Goal: Transaction & Acquisition: Book appointment/travel/reservation

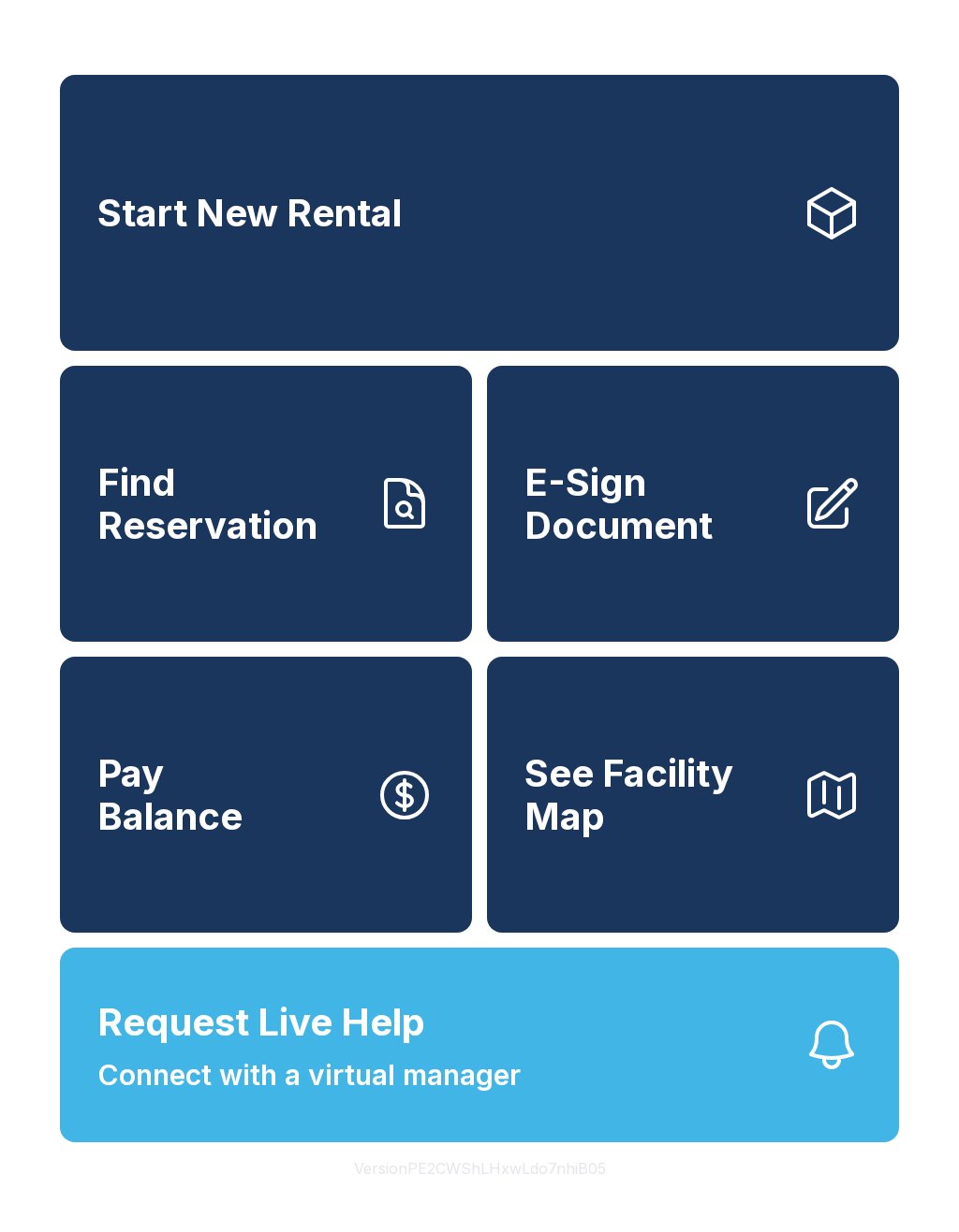
click at [540, 240] on link "Start New Rental" at bounding box center [480, 213] width 839 height 276
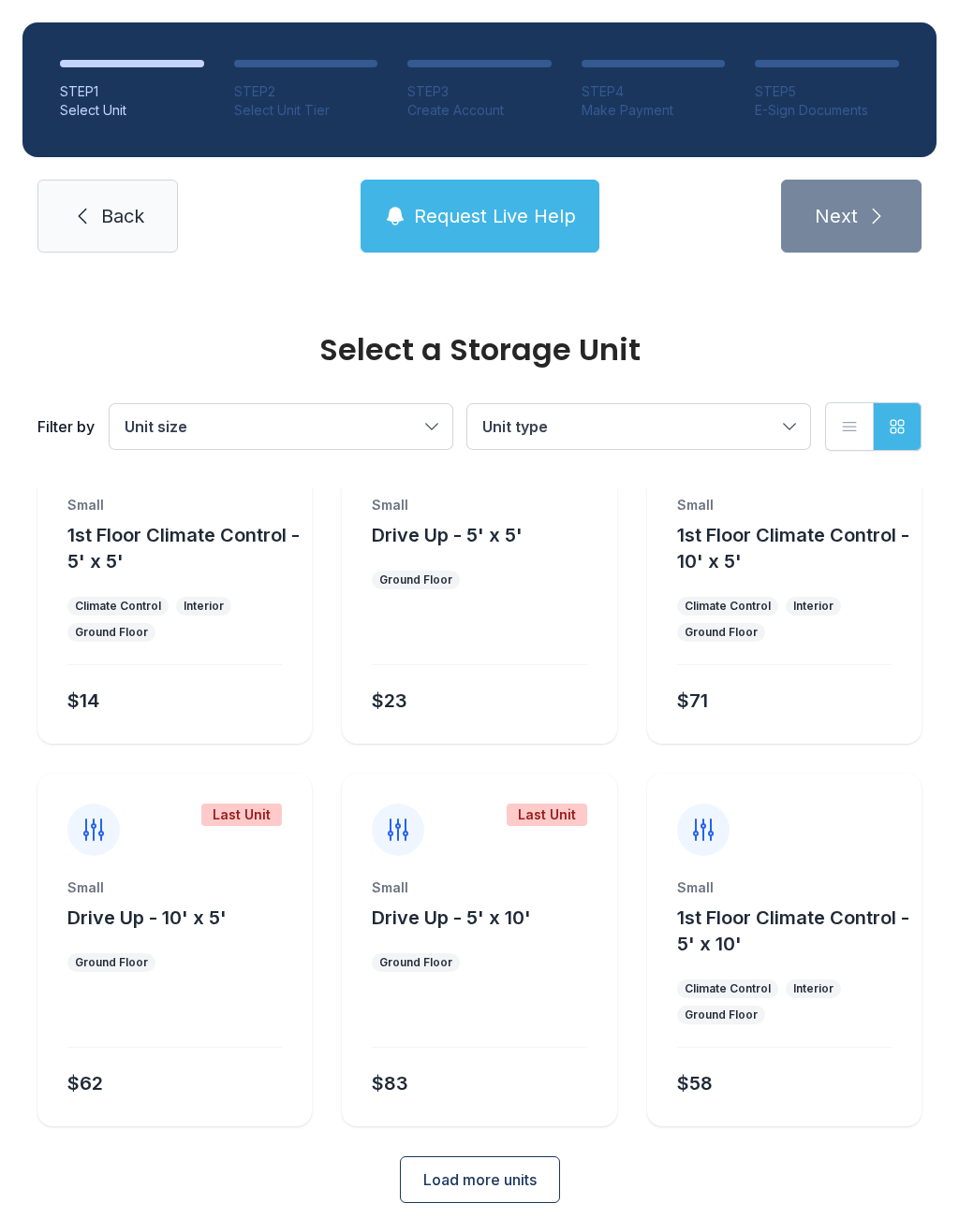
scroll to position [101, 0]
click at [519, 1186] on span "Load more units" at bounding box center [480, 1180] width 113 height 23
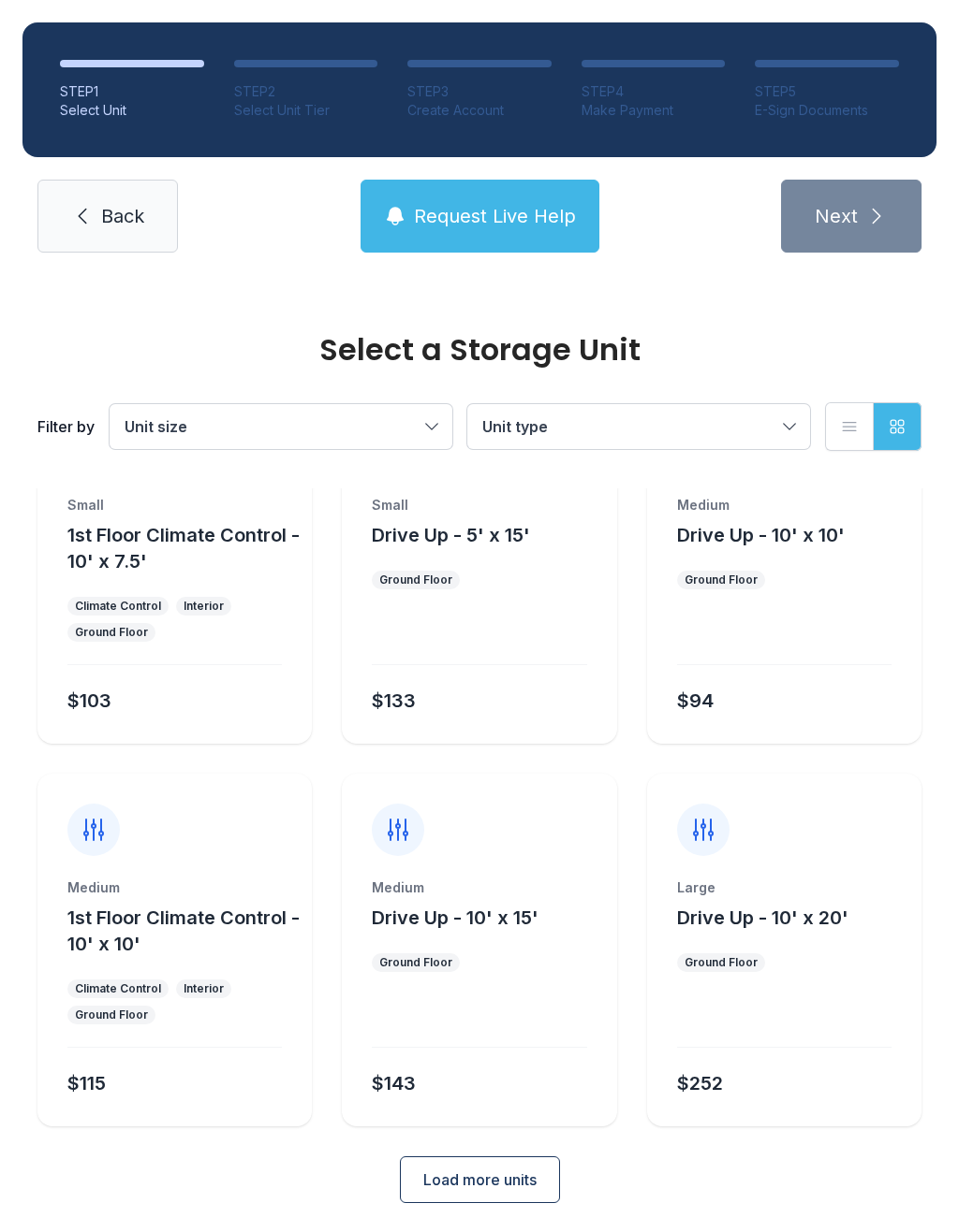
click at [510, 1172] on span "Load more units" at bounding box center [480, 1180] width 113 height 23
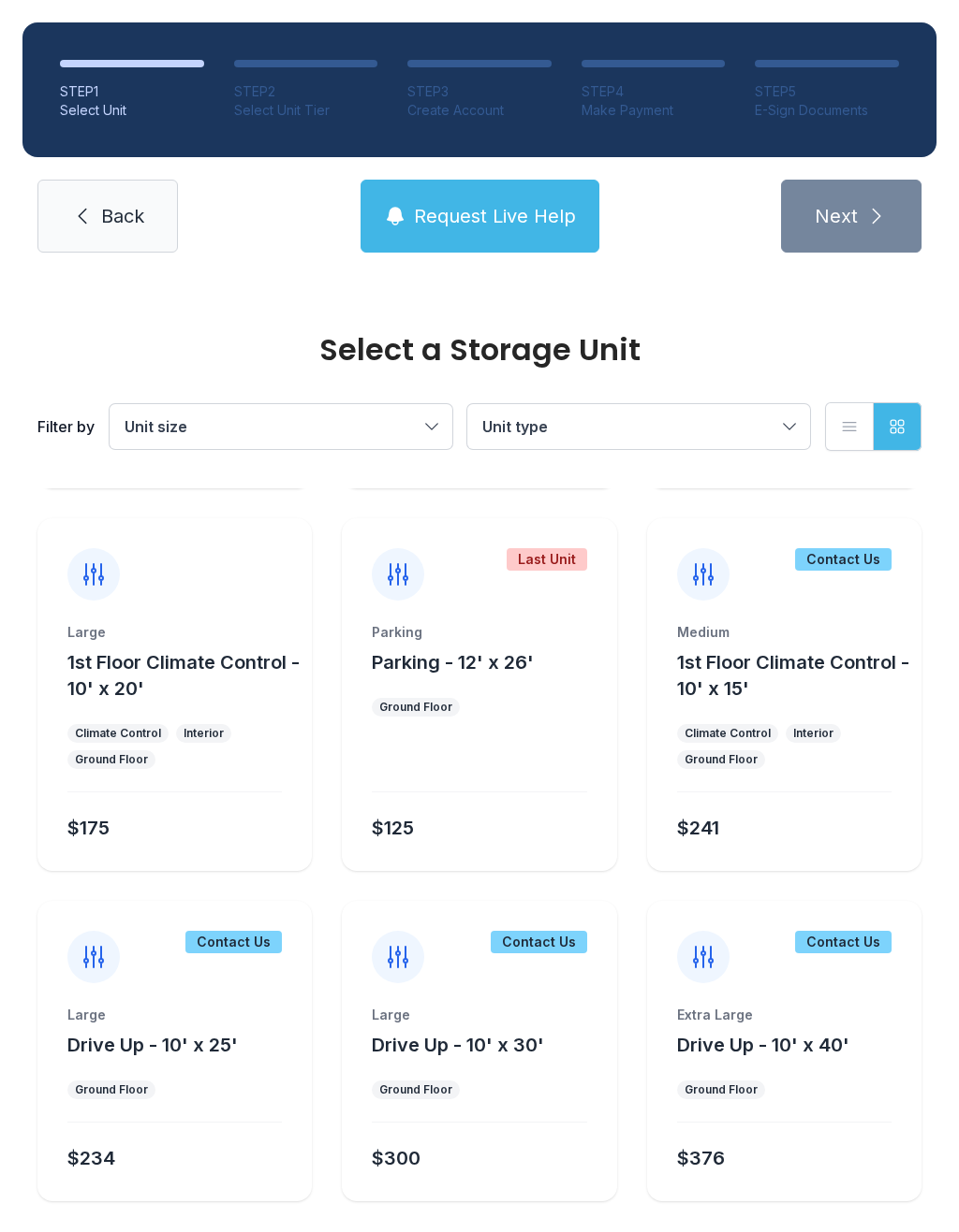
scroll to position [1503, 0]
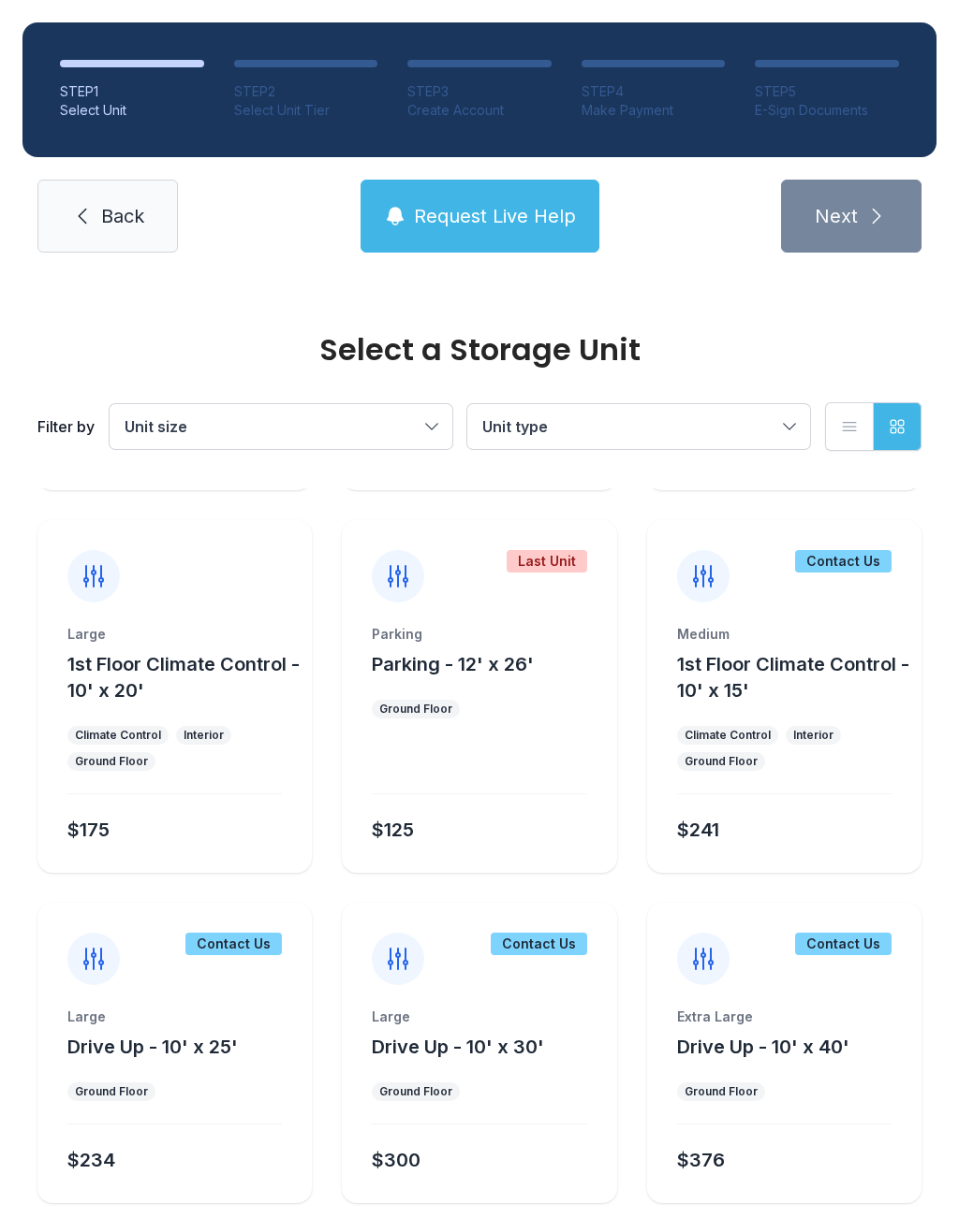
click at [488, 659] on span "Parking - 12' x 26'" at bounding box center [453, 664] width 162 height 23
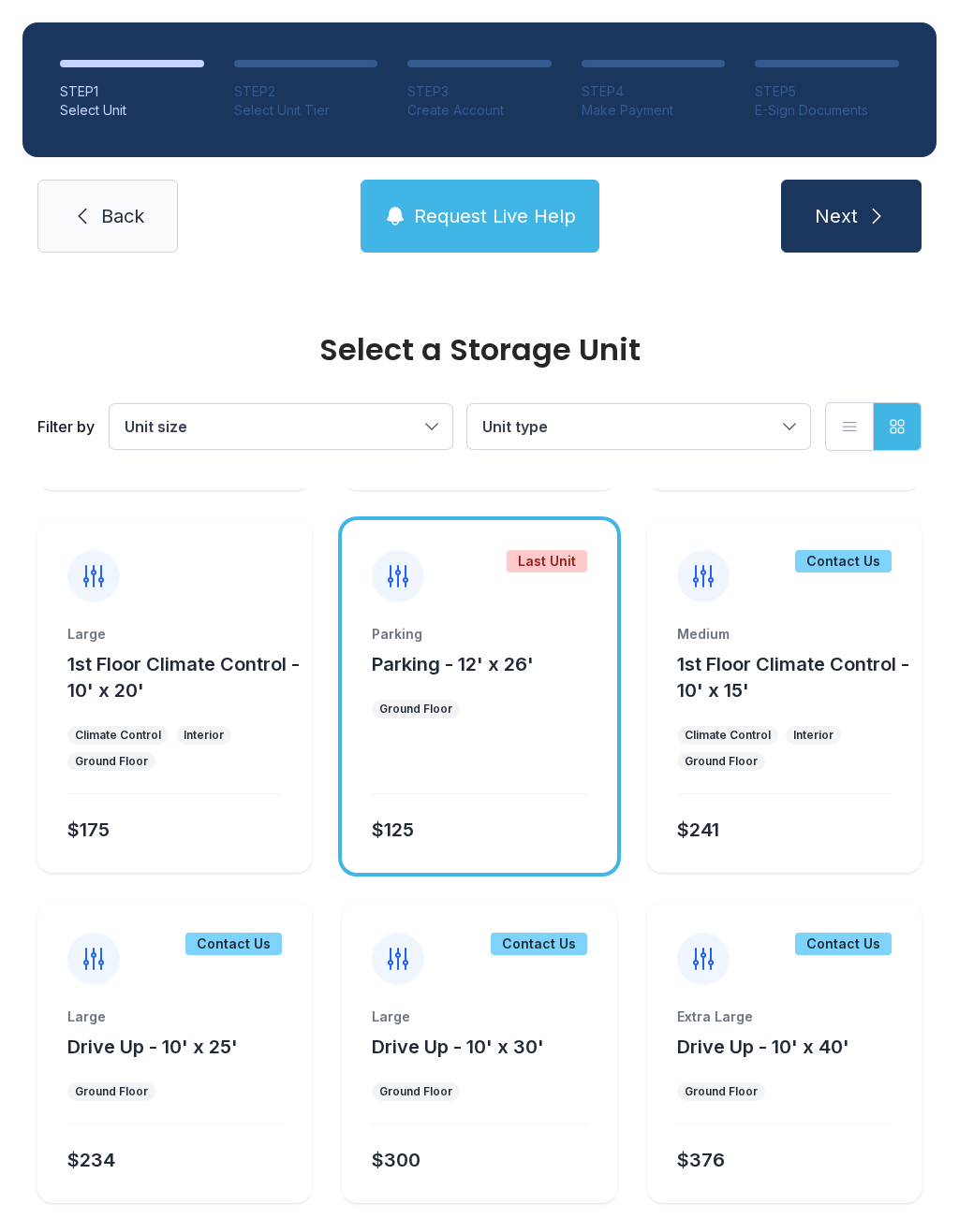
click at [839, 223] on span "Next" at bounding box center [836, 216] width 43 height 27
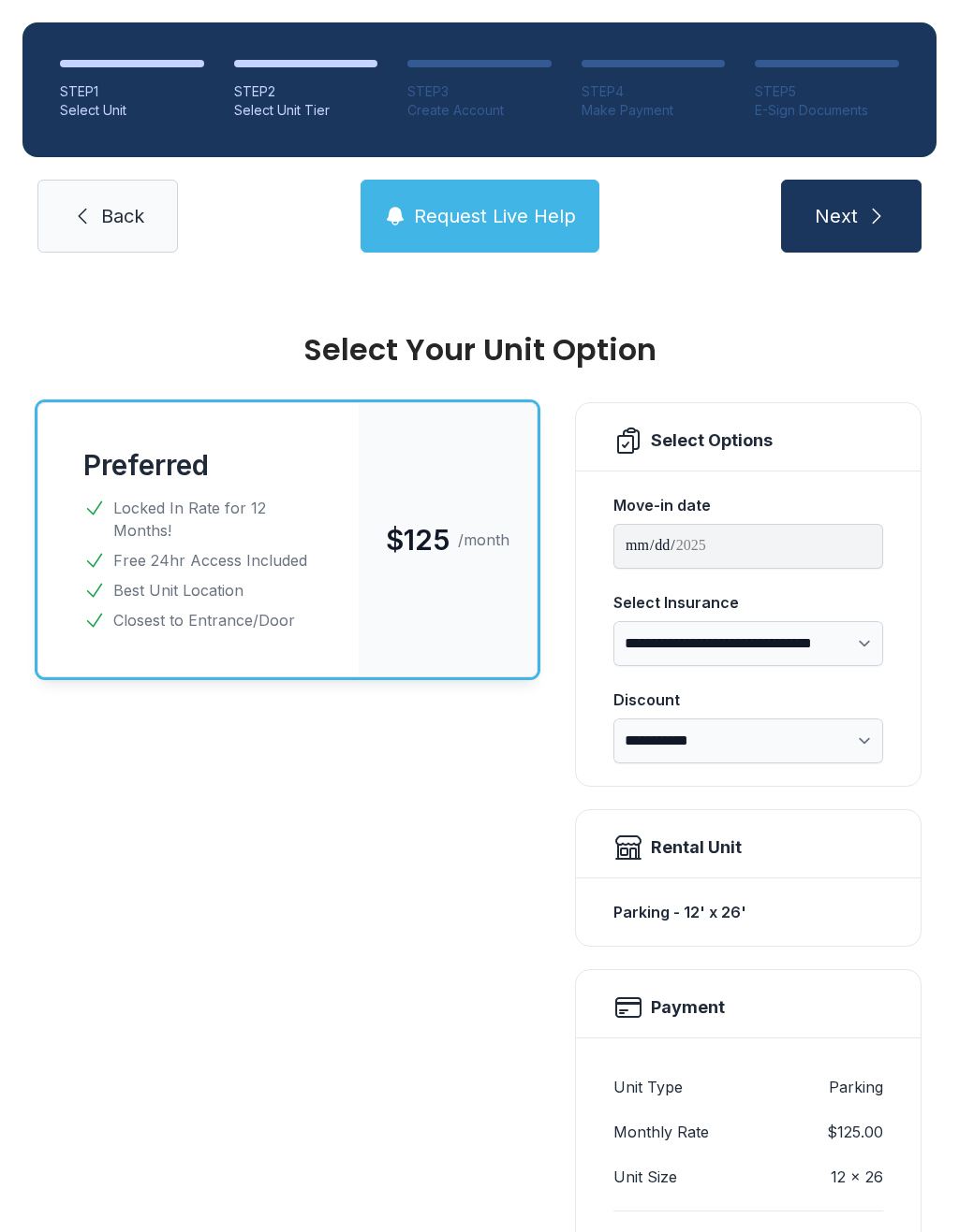
click at [126, 230] on link "Back" at bounding box center [108, 216] width 140 height 73
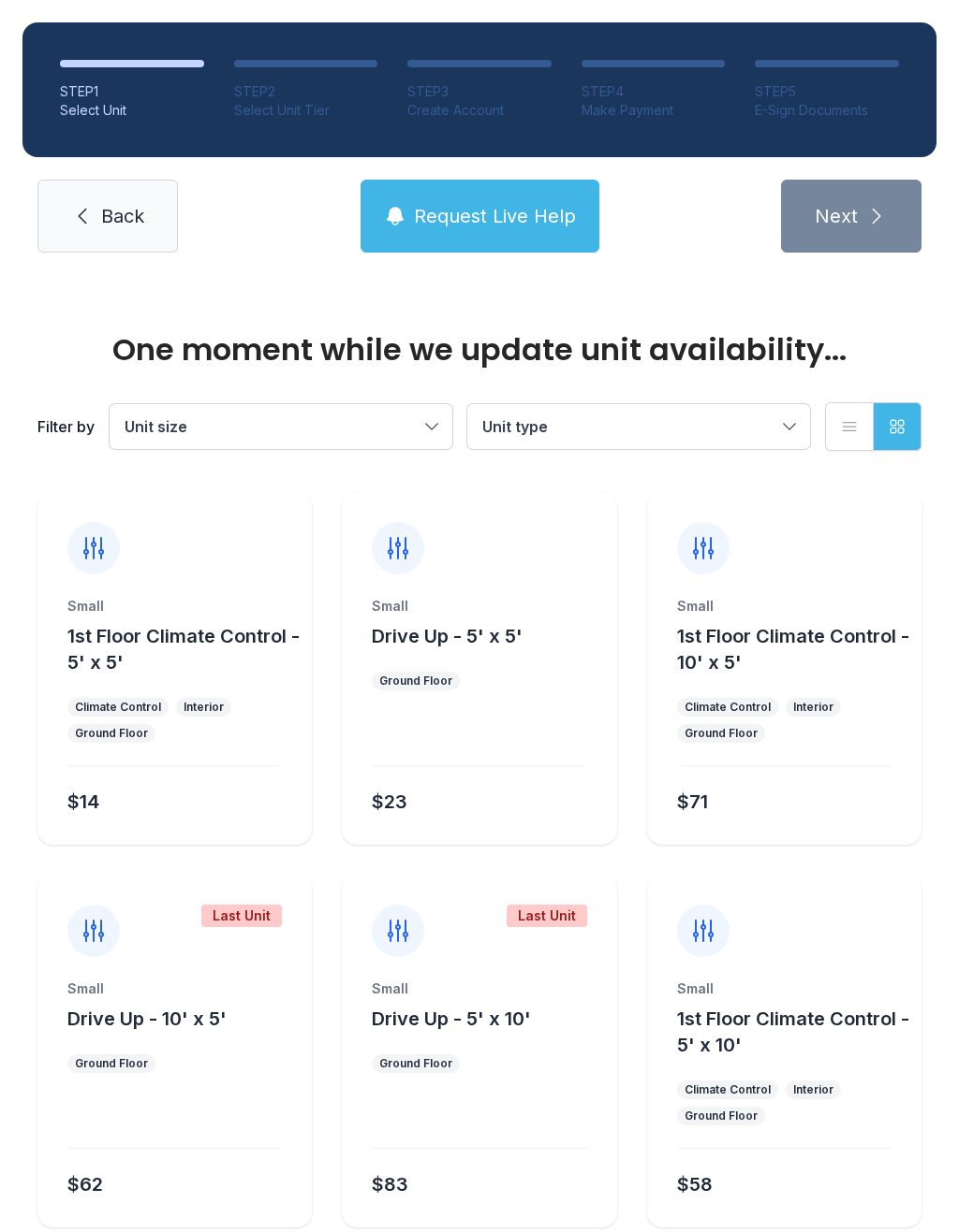
click at [124, 215] on span "Back" at bounding box center [122, 216] width 43 height 27
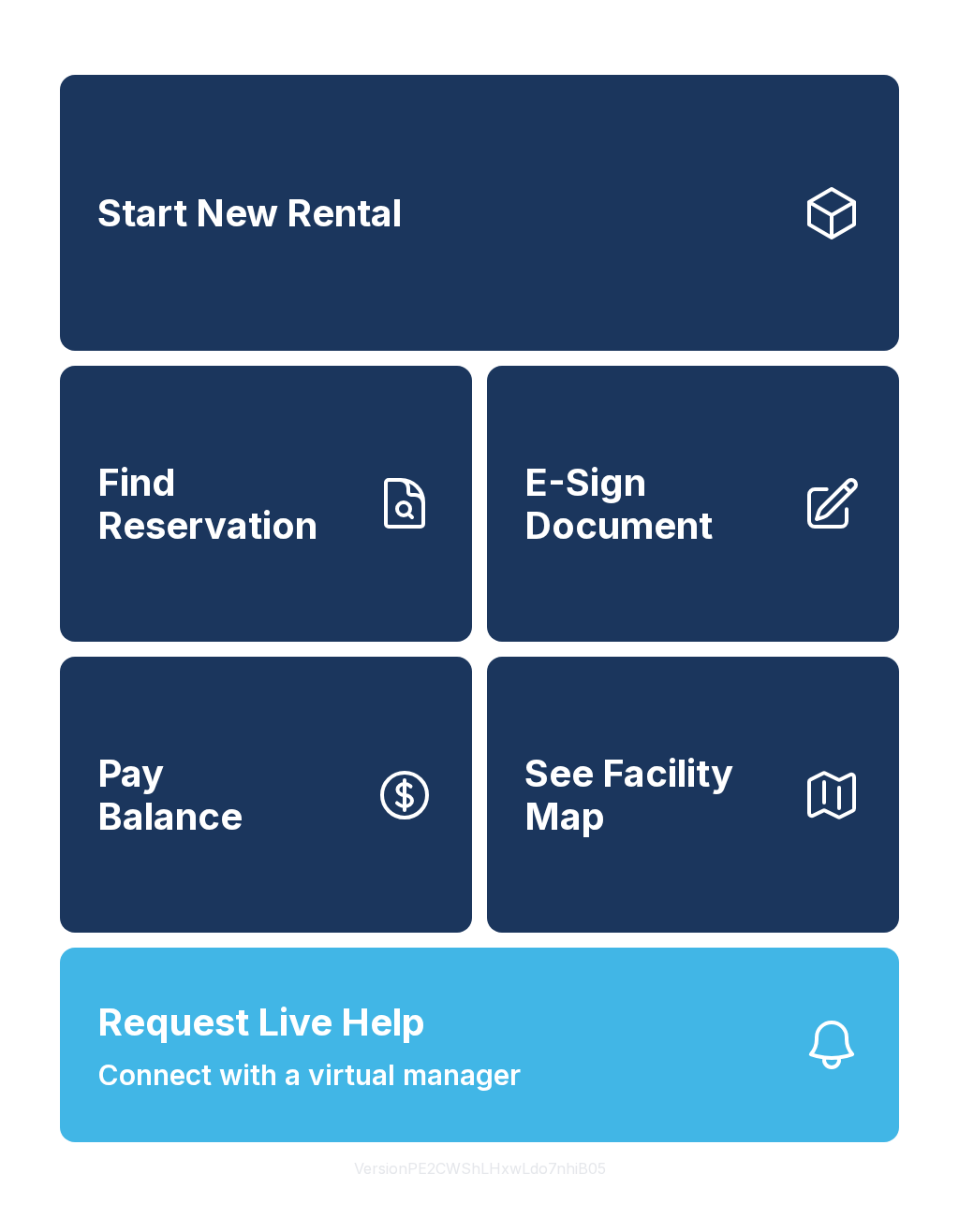
click at [517, 270] on link "Start New Rental" at bounding box center [480, 213] width 839 height 276
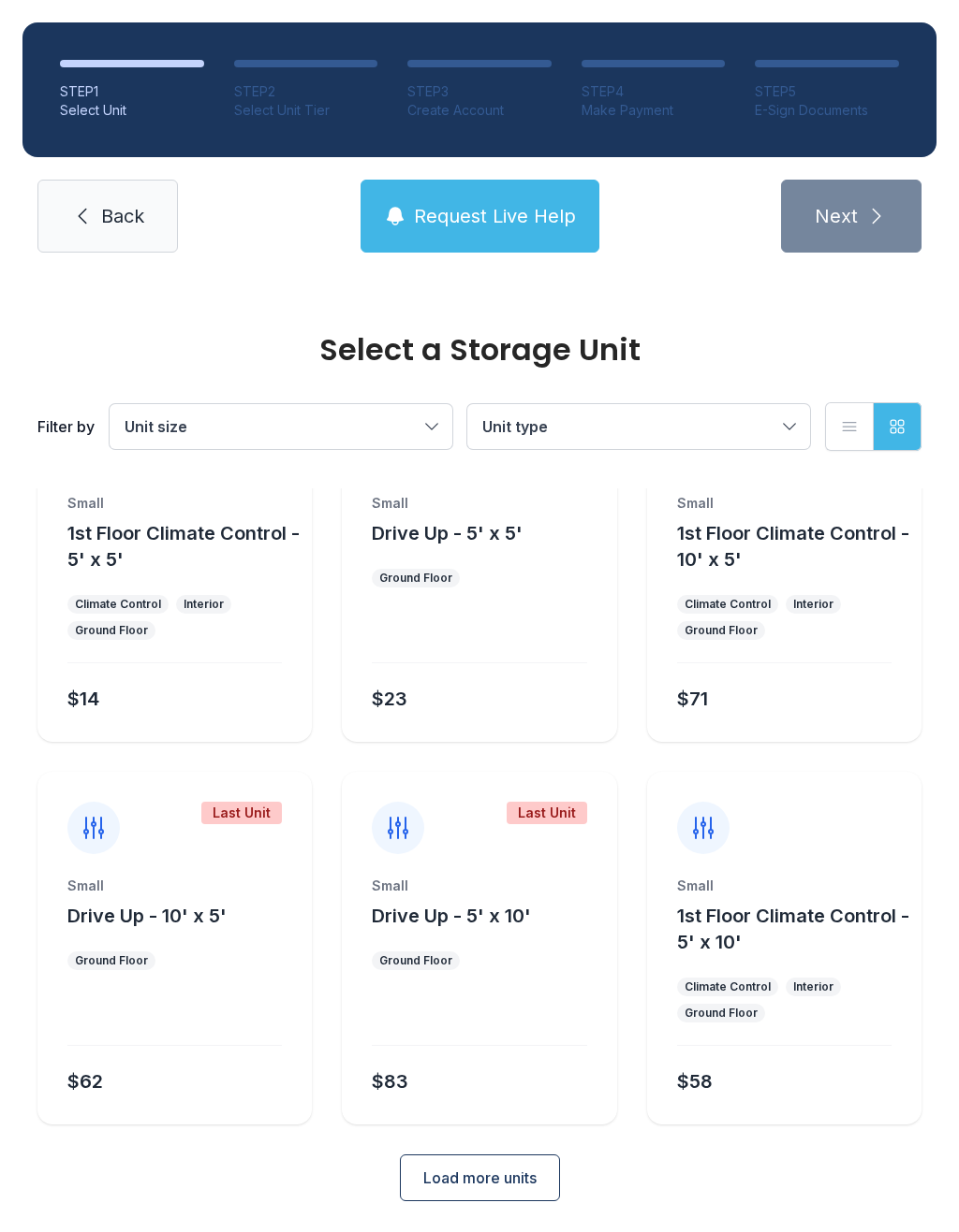
scroll to position [101, 0]
click at [527, 616] on div at bounding box center [479, 638] width 214 height 53
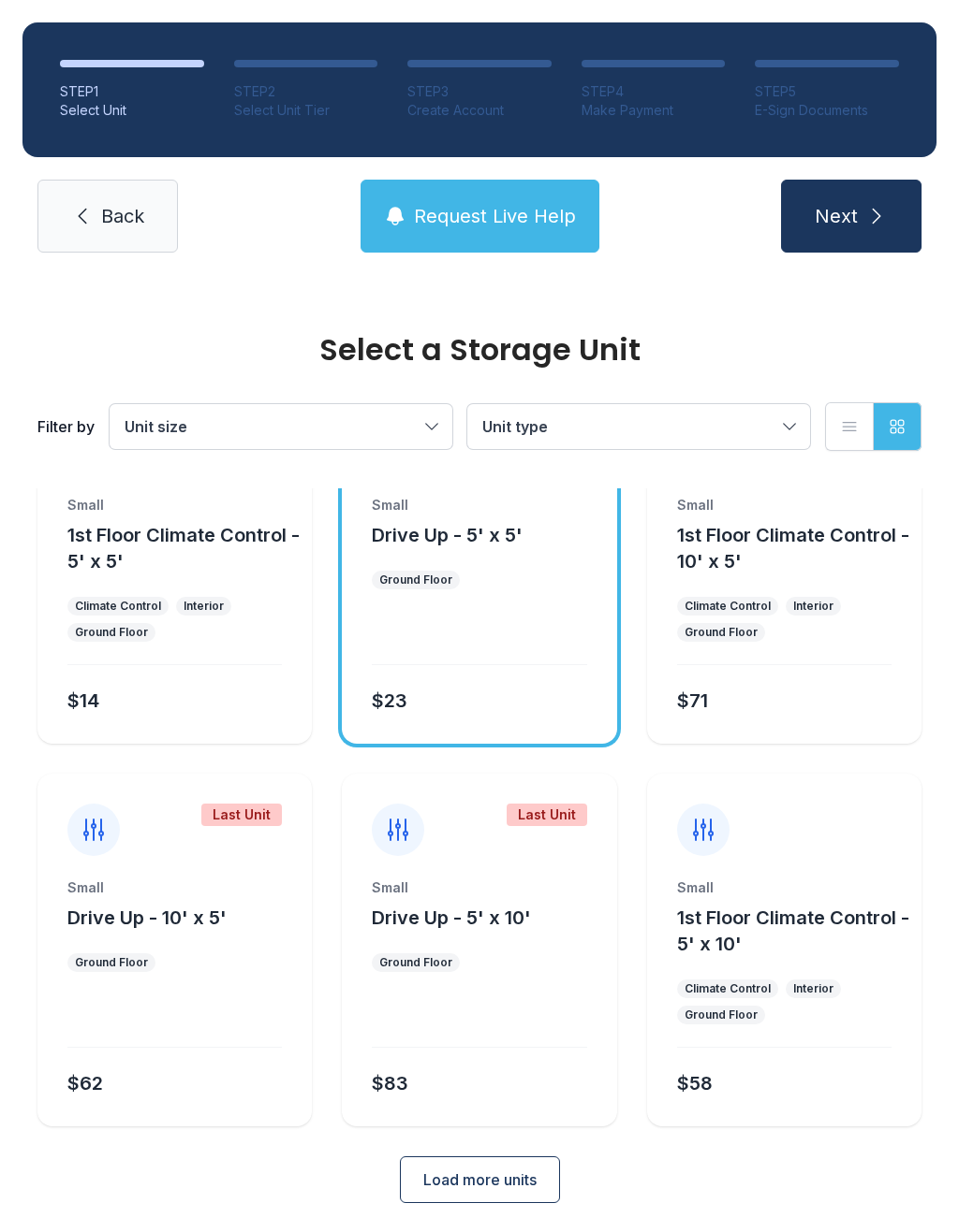
click at [189, 924] on span "Drive Up - 10' x 5'" at bounding box center [146, 917] width 159 height 23
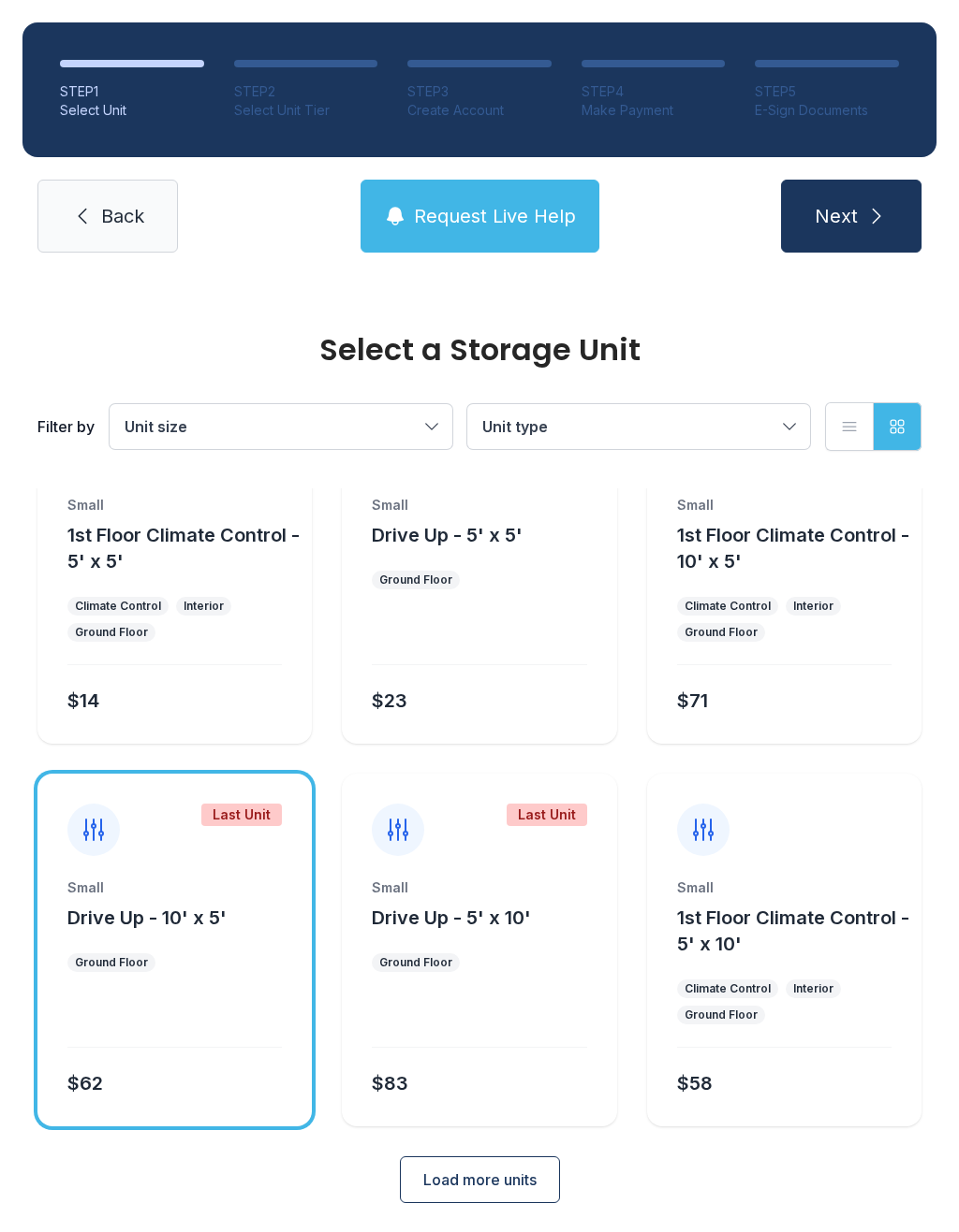
click at [861, 228] on button "Next" at bounding box center [850, 216] width 140 height 73
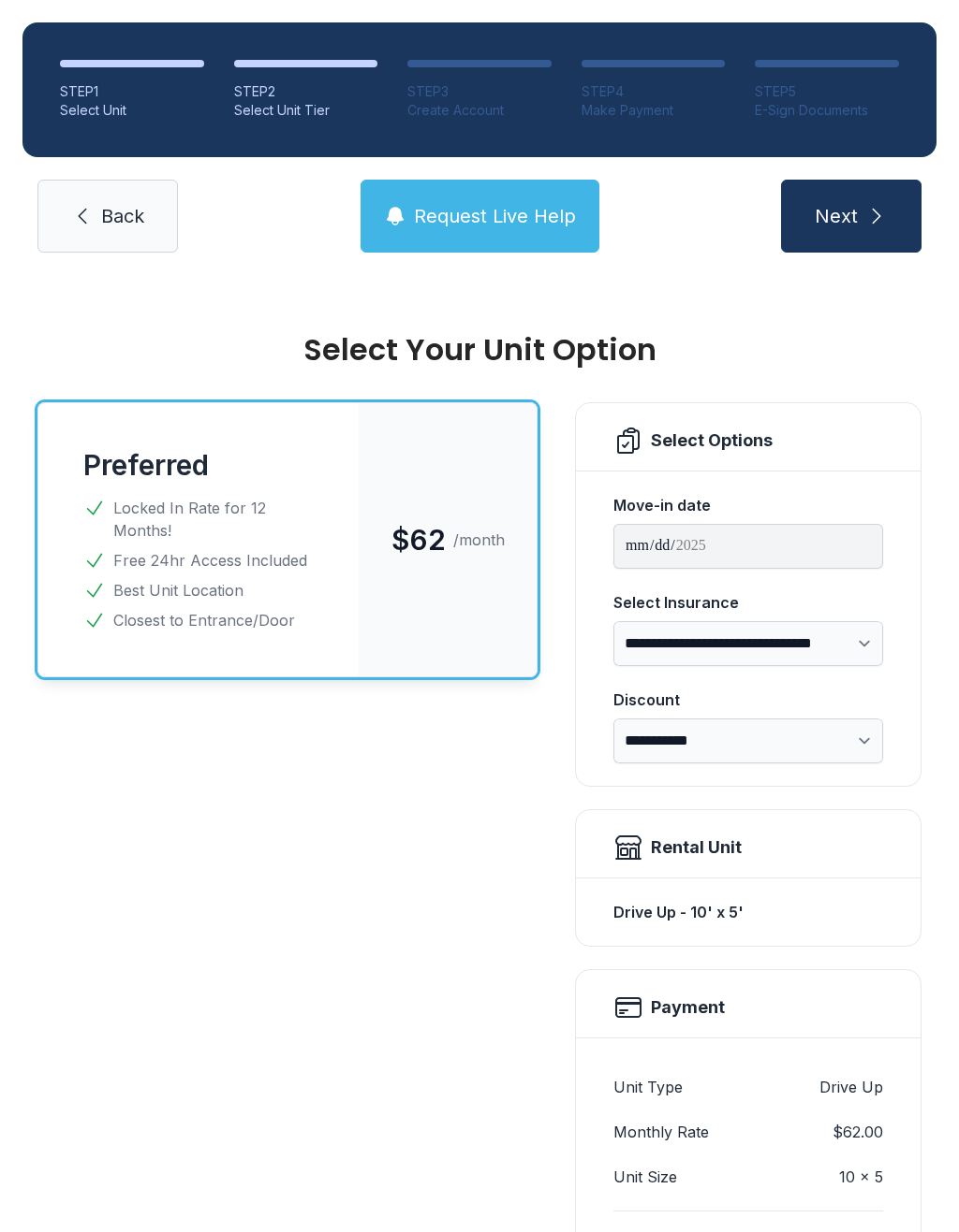
click at [848, 205] on span "Next" at bounding box center [836, 216] width 43 height 27
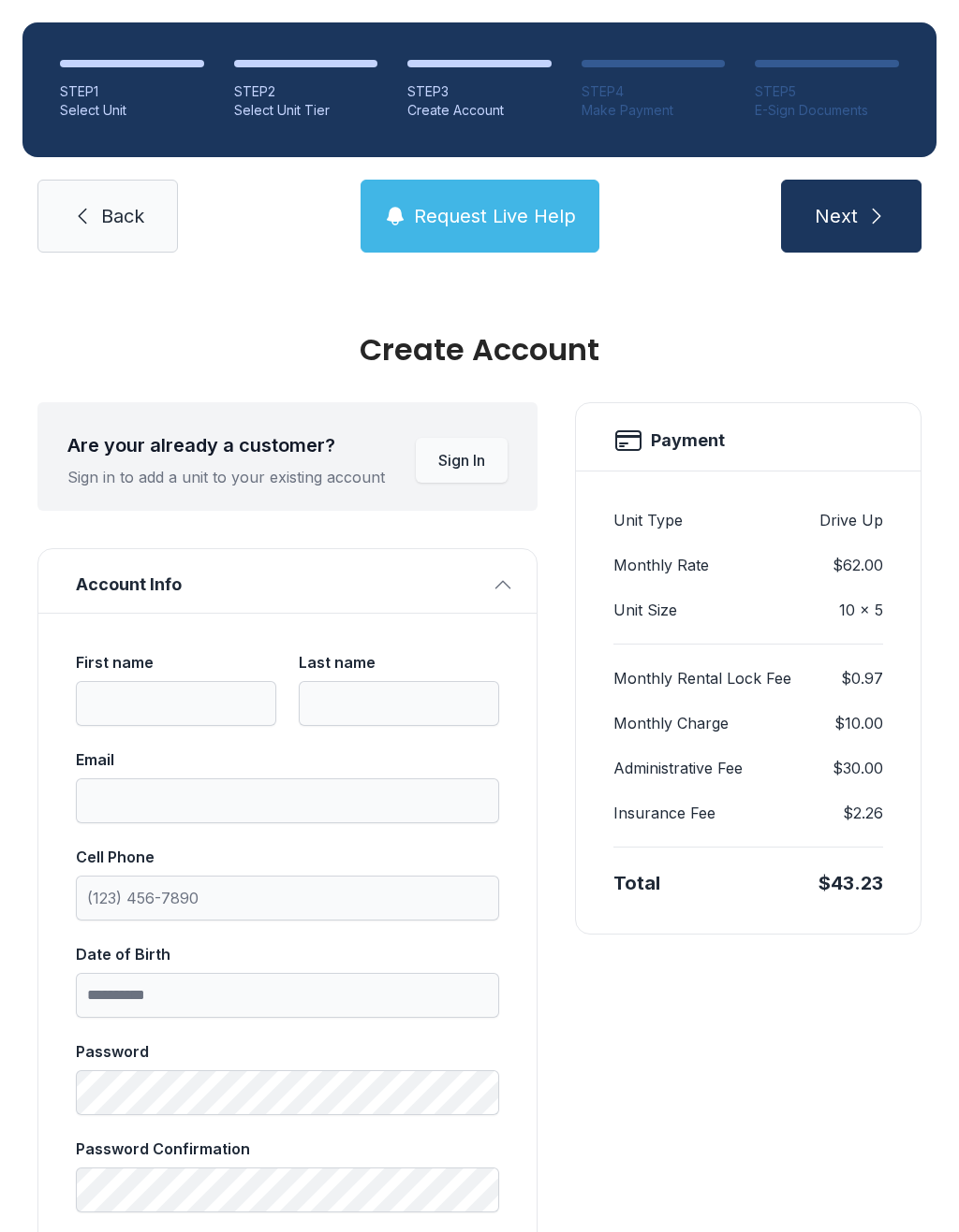
click at [510, 210] on span "Request Live Help" at bounding box center [494, 216] width 162 height 27
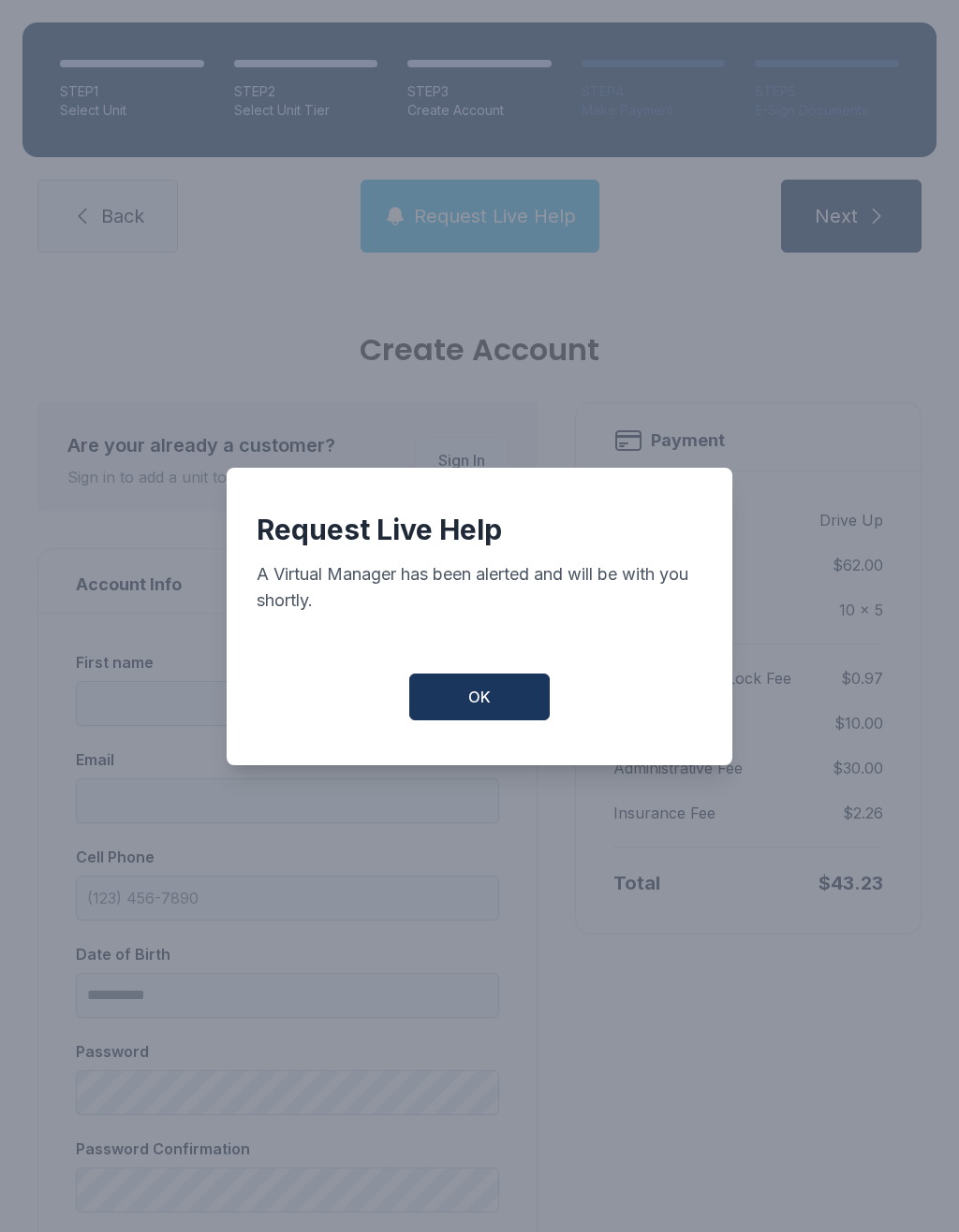
click at [499, 703] on button "OK" at bounding box center [480, 696] width 140 height 46
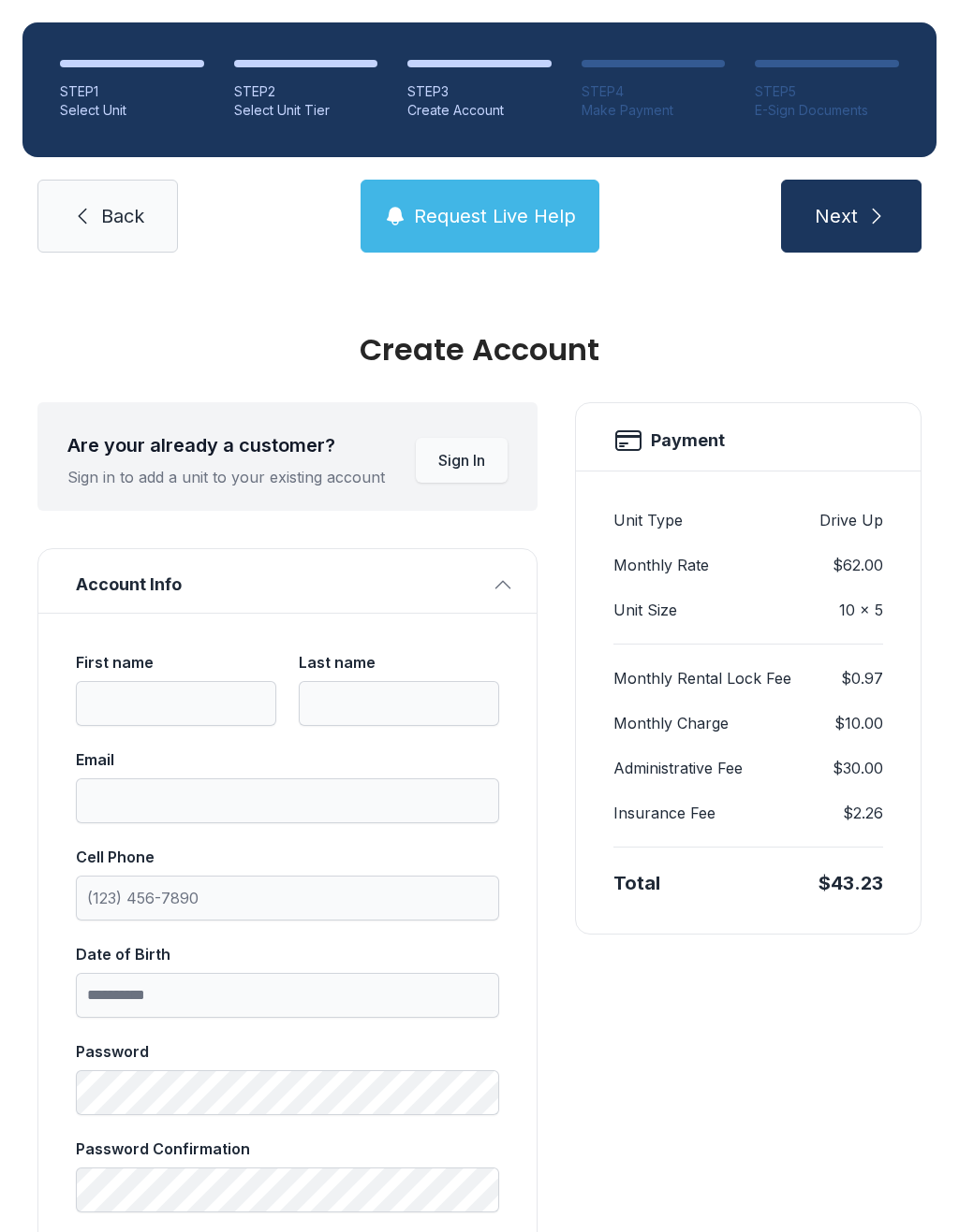
click at [118, 227] on span "Back" at bounding box center [122, 216] width 43 height 27
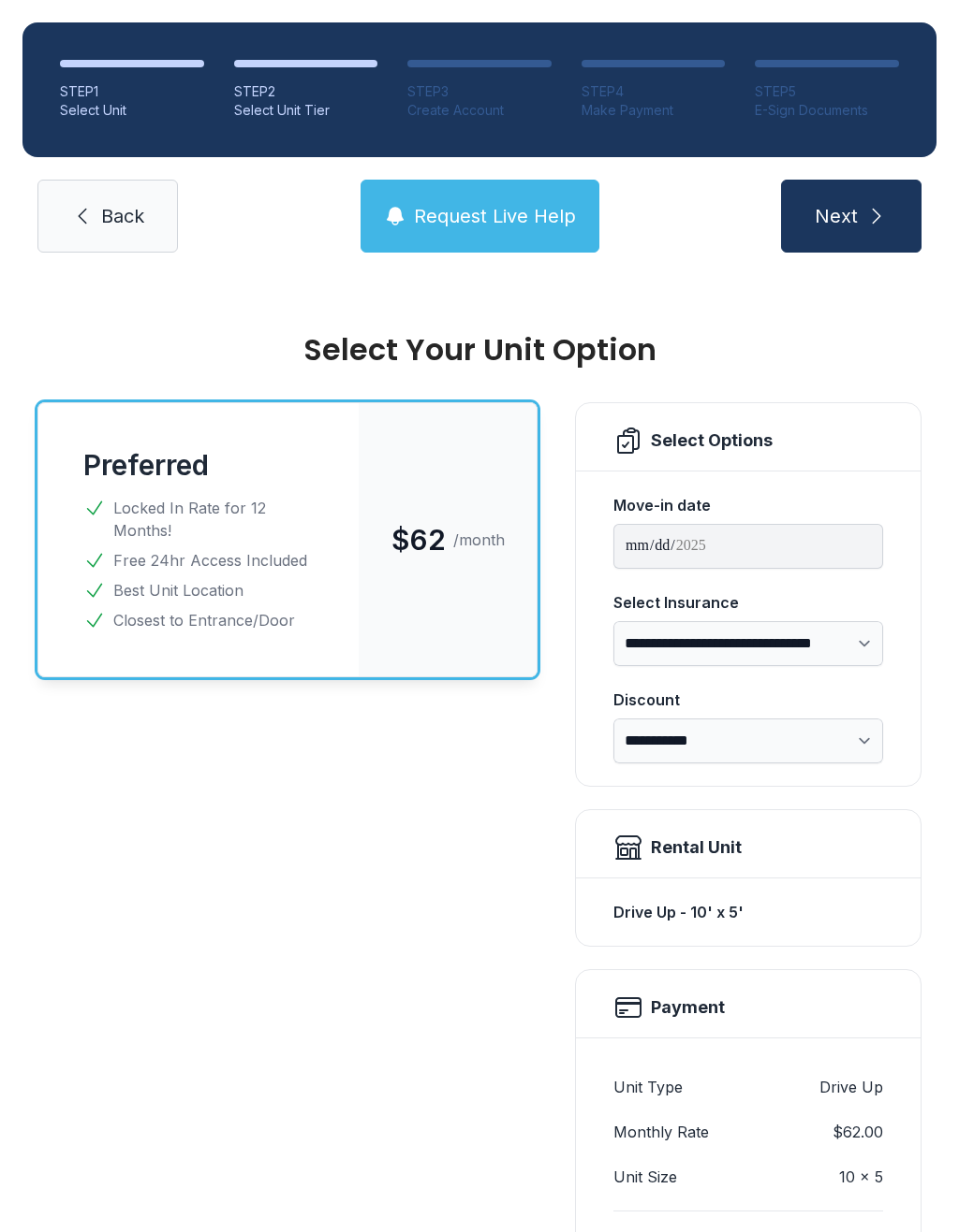
click at [118, 210] on span "Back" at bounding box center [122, 216] width 43 height 27
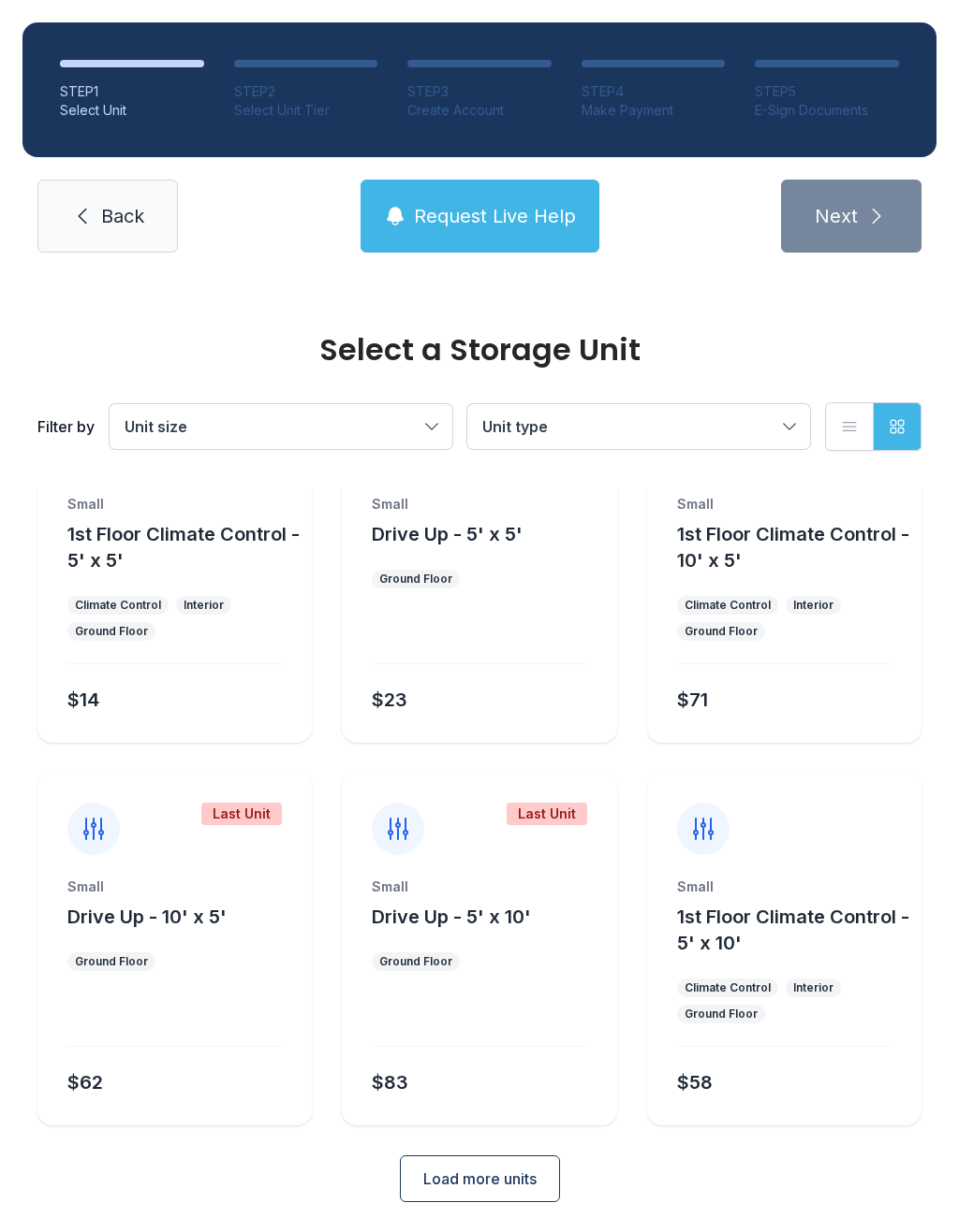
scroll to position [101, 0]
click at [486, 203] on span "Request Live Help" at bounding box center [494, 216] width 162 height 27
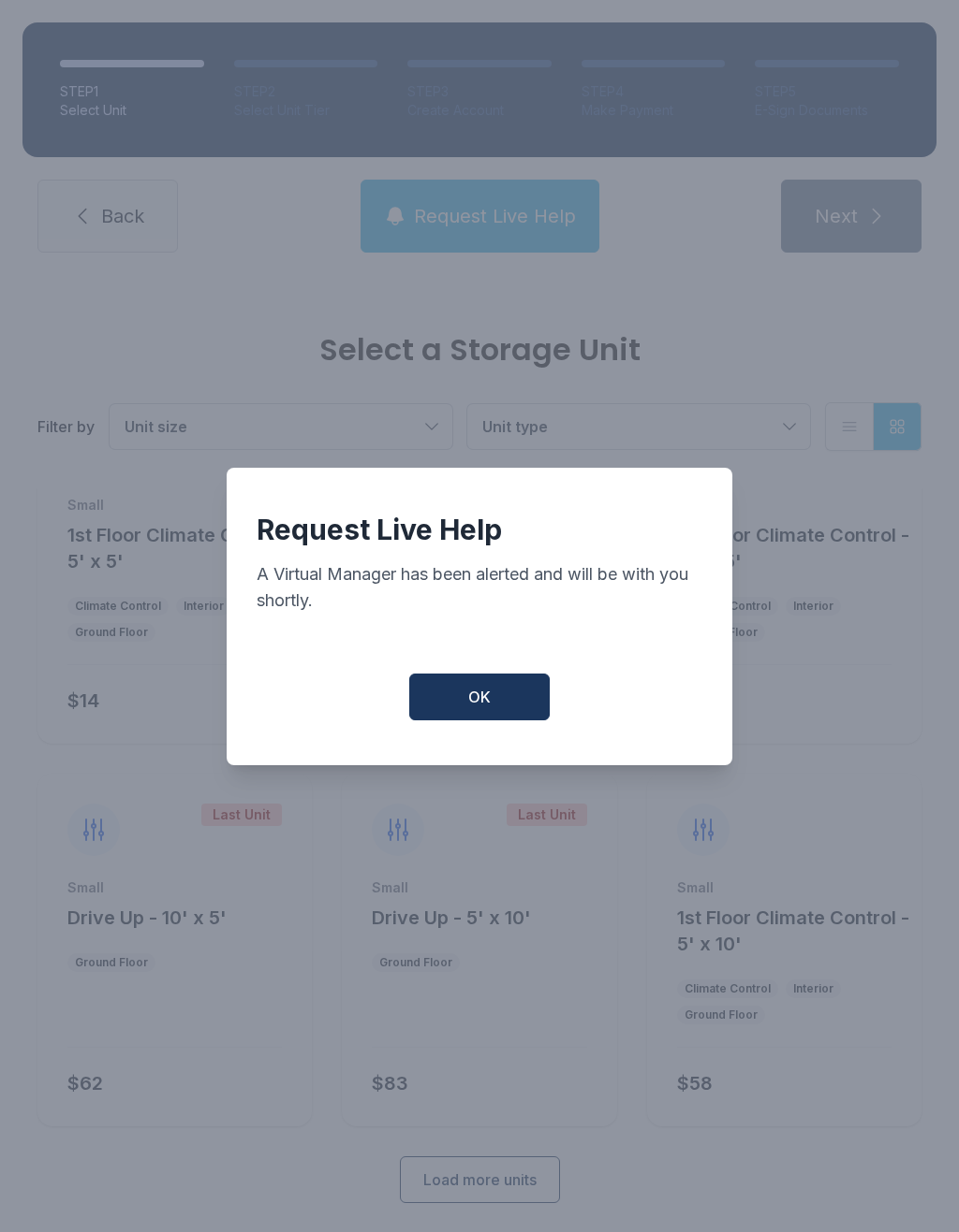
click at [515, 710] on button "OK" at bounding box center [480, 696] width 140 height 46
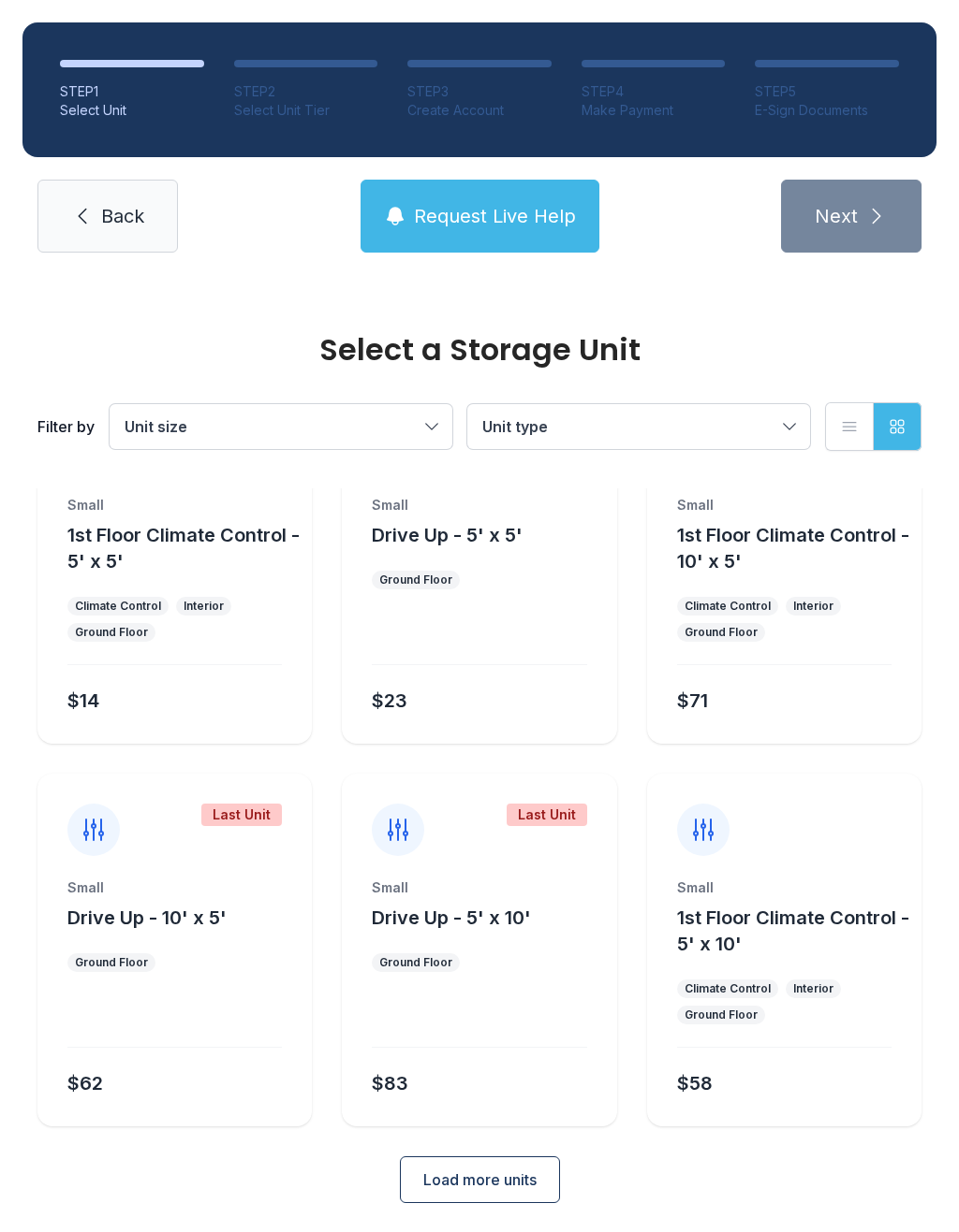
click at [474, 210] on span "Request Live Help" at bounding box center [494, 216] width 162 height 27
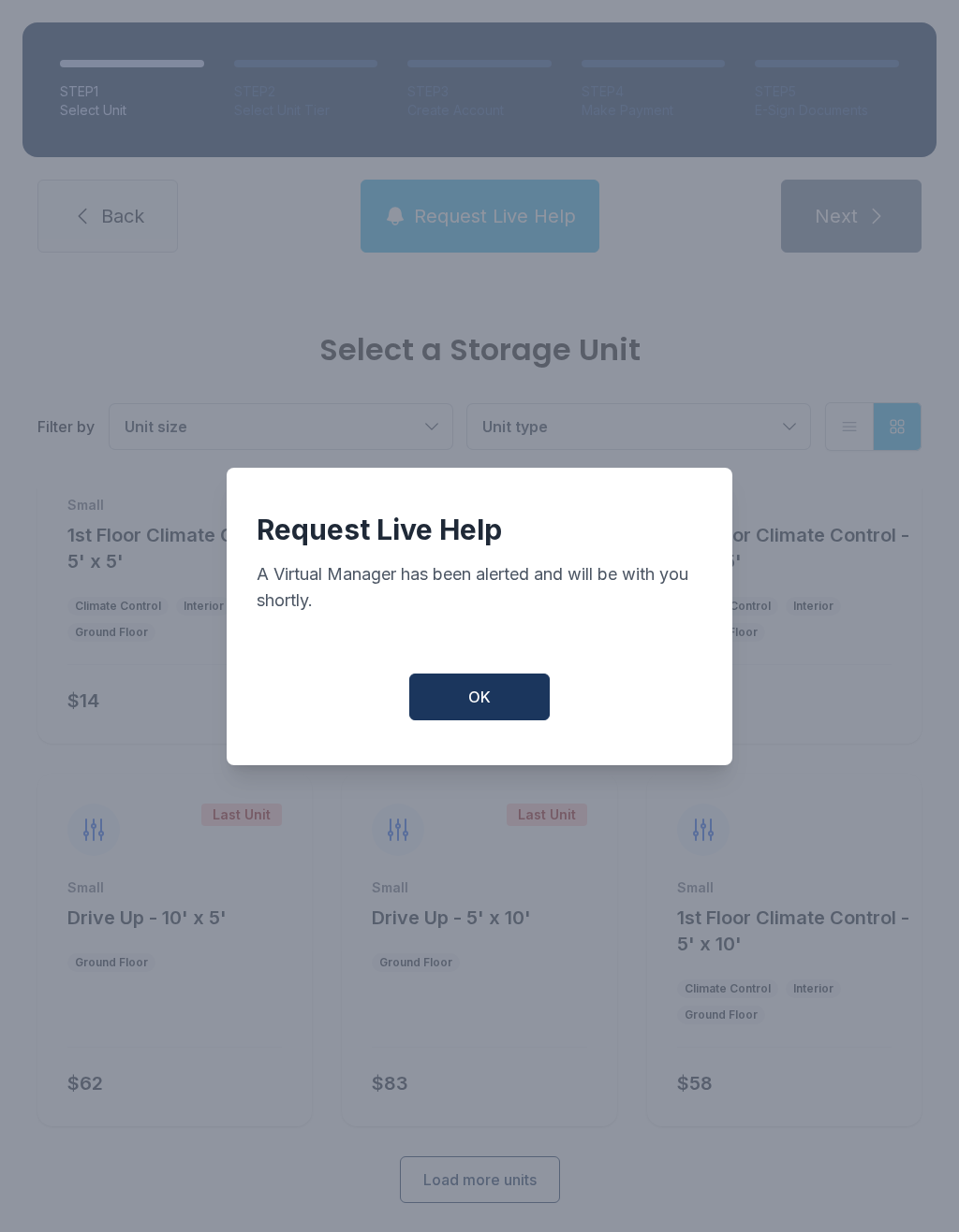
click at [472, 703] on span "OK" at bounding box center [479, 696] width 23 height 23
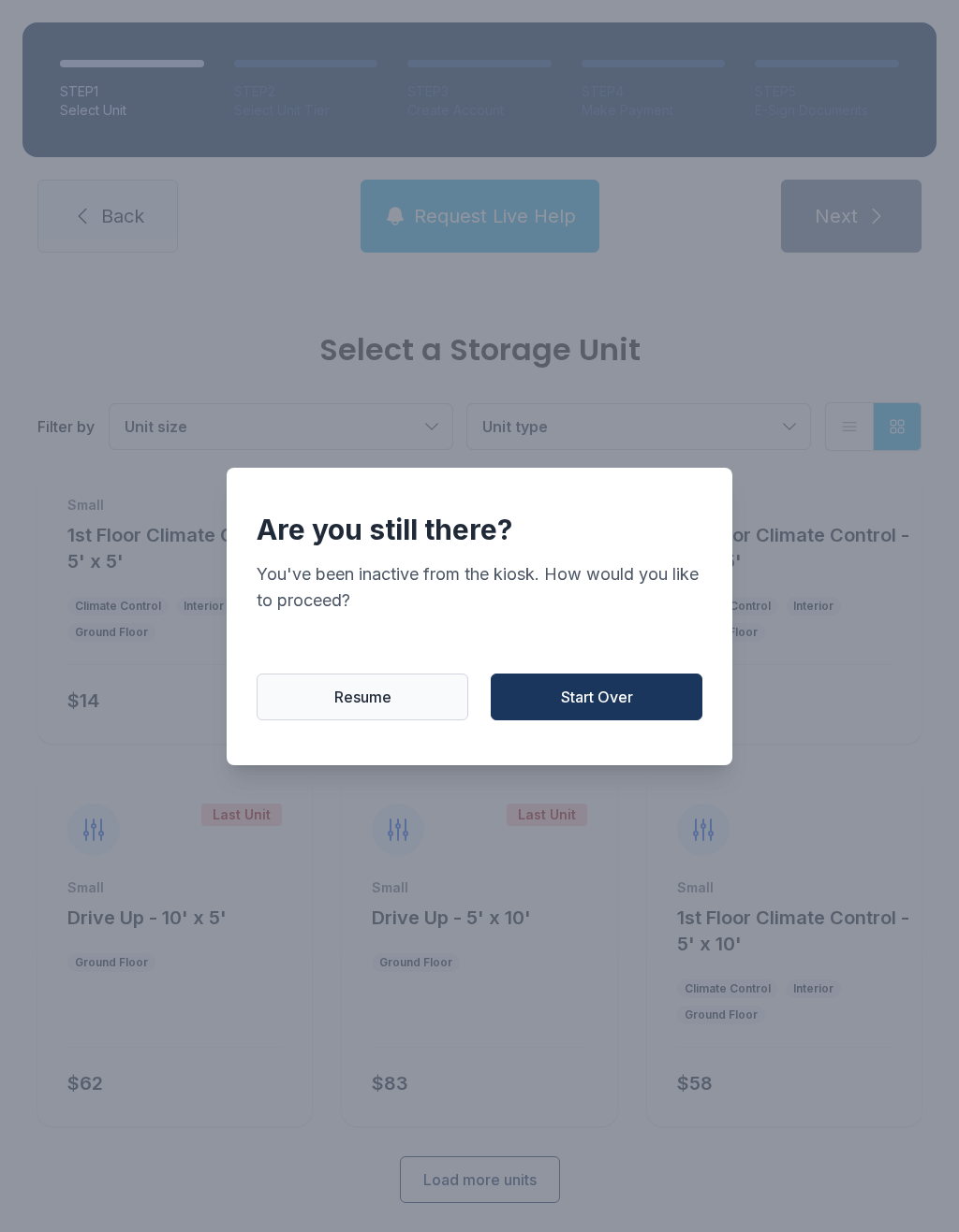
click at [342, 708] on span "Resume" at bounding box center [363, 696] width 57 height 23
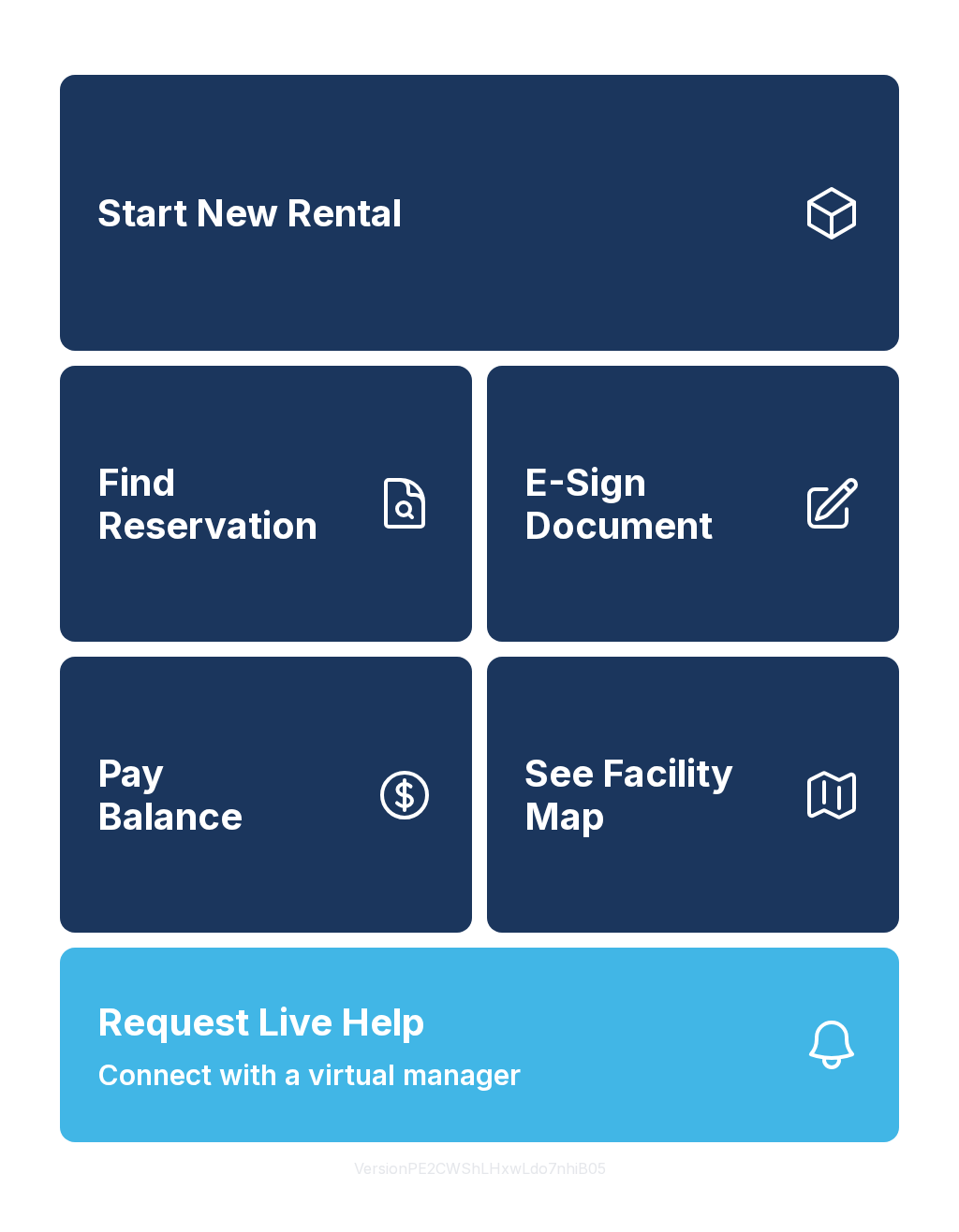
click at [311, 833] on link "Pay Balance" at bounding box center [265, 795] width 411 height 276
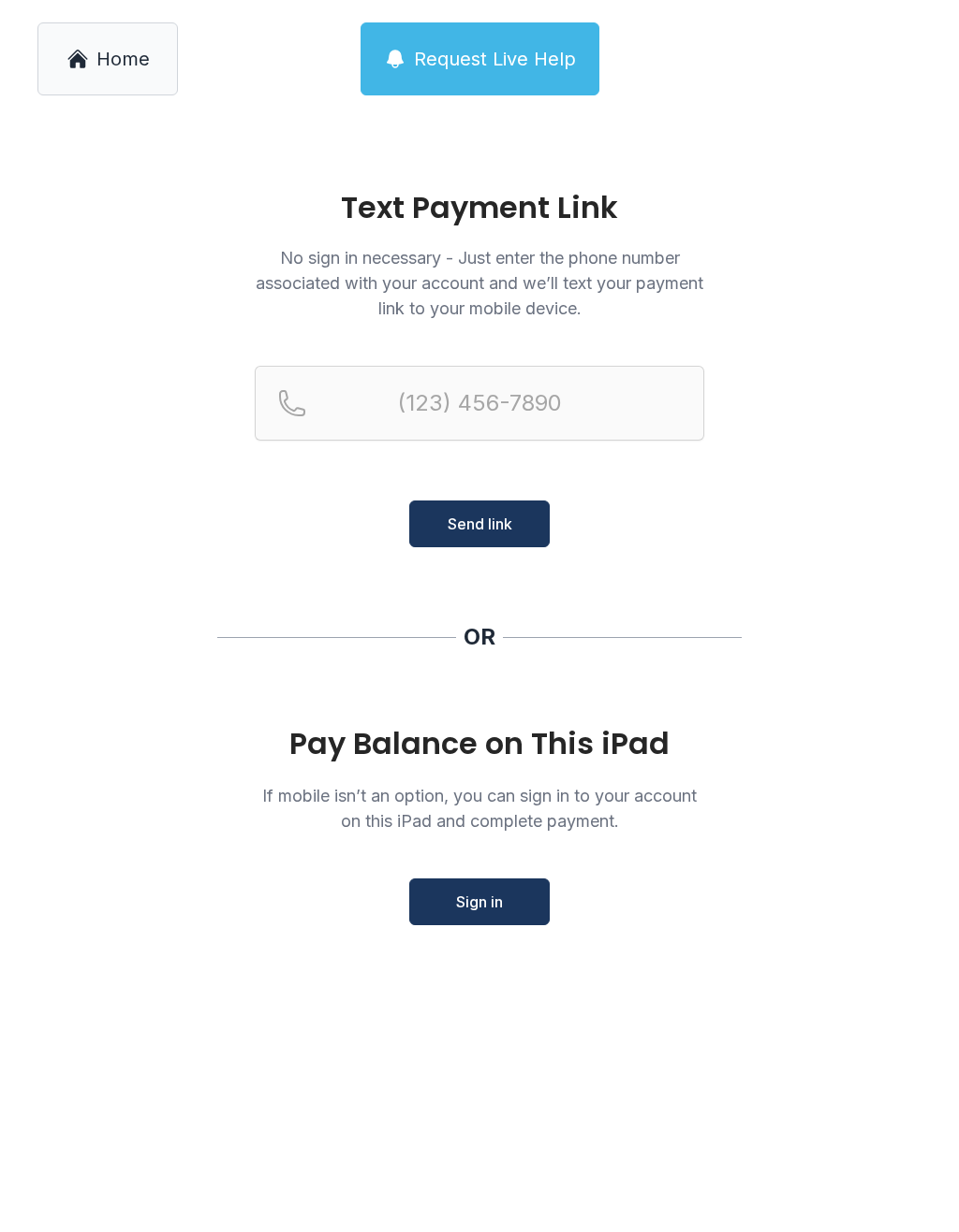
click at [516, 55] on span "Request Live Help" at bounding box center [494, 58] width 162 height 27
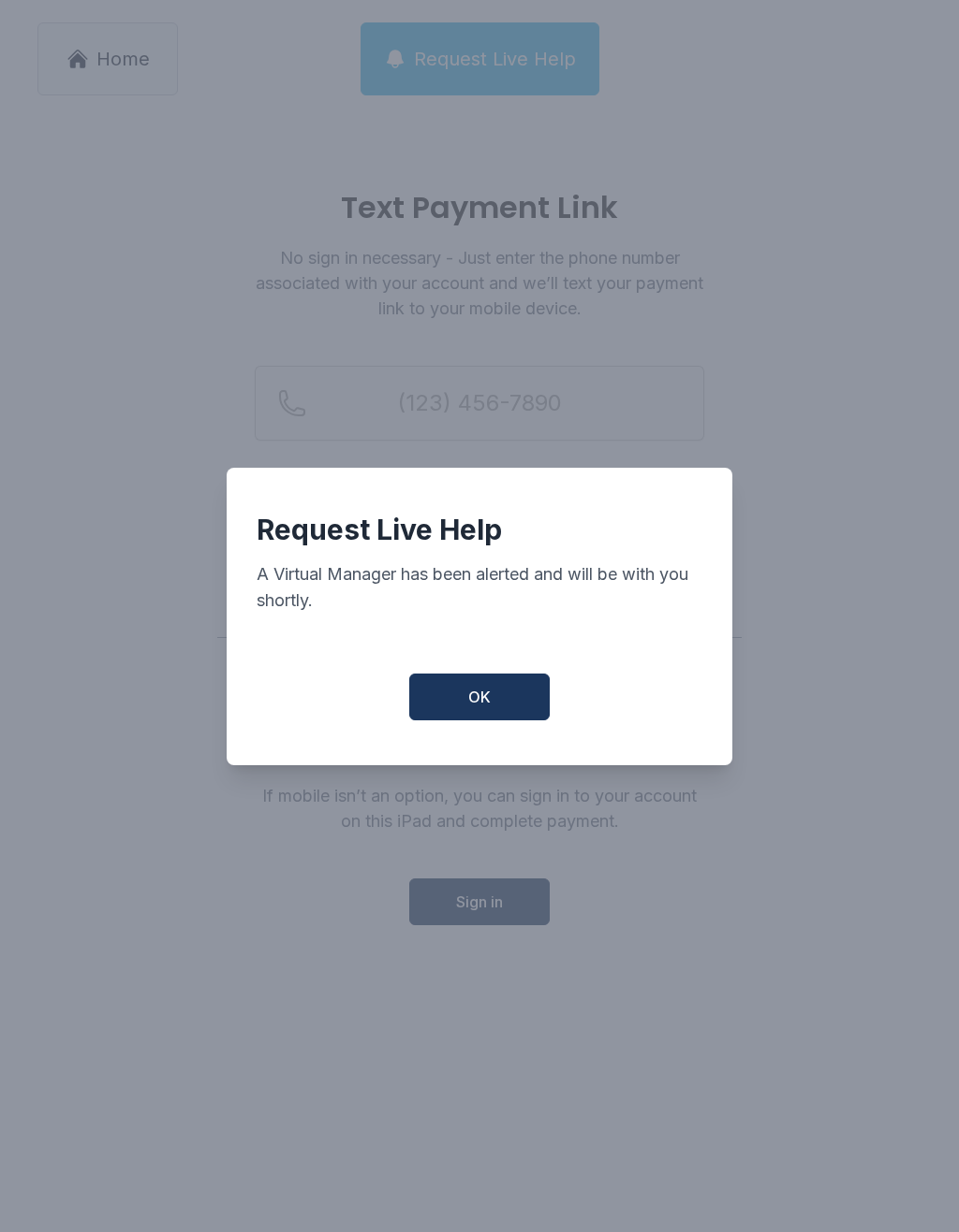
click at [481, 708] on span "OK" at bounding box center [479, 696] width 23 height 23
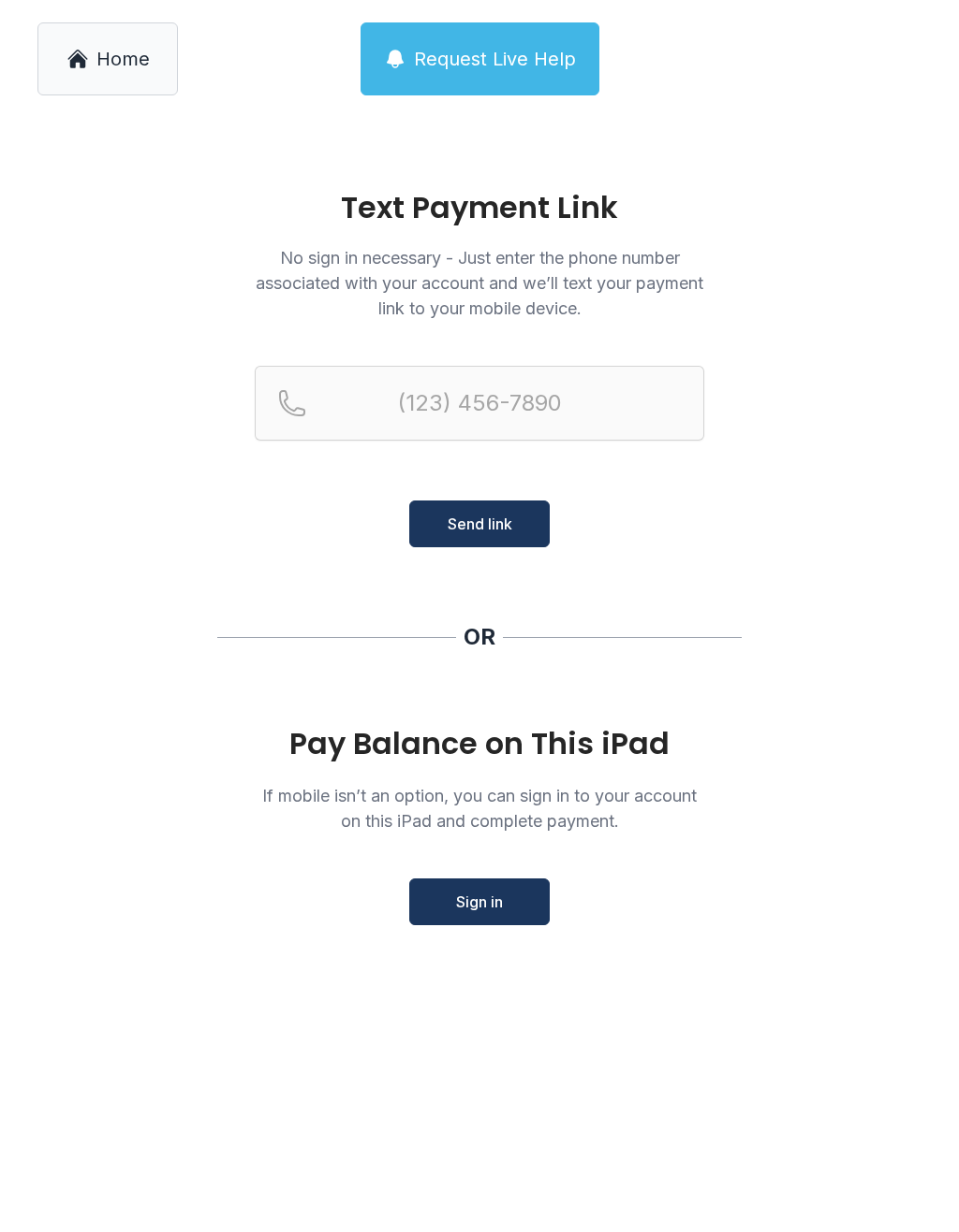
click at [535, 46] on span "Request Live Help" at bounding box center [494, 58] width 162 height 27
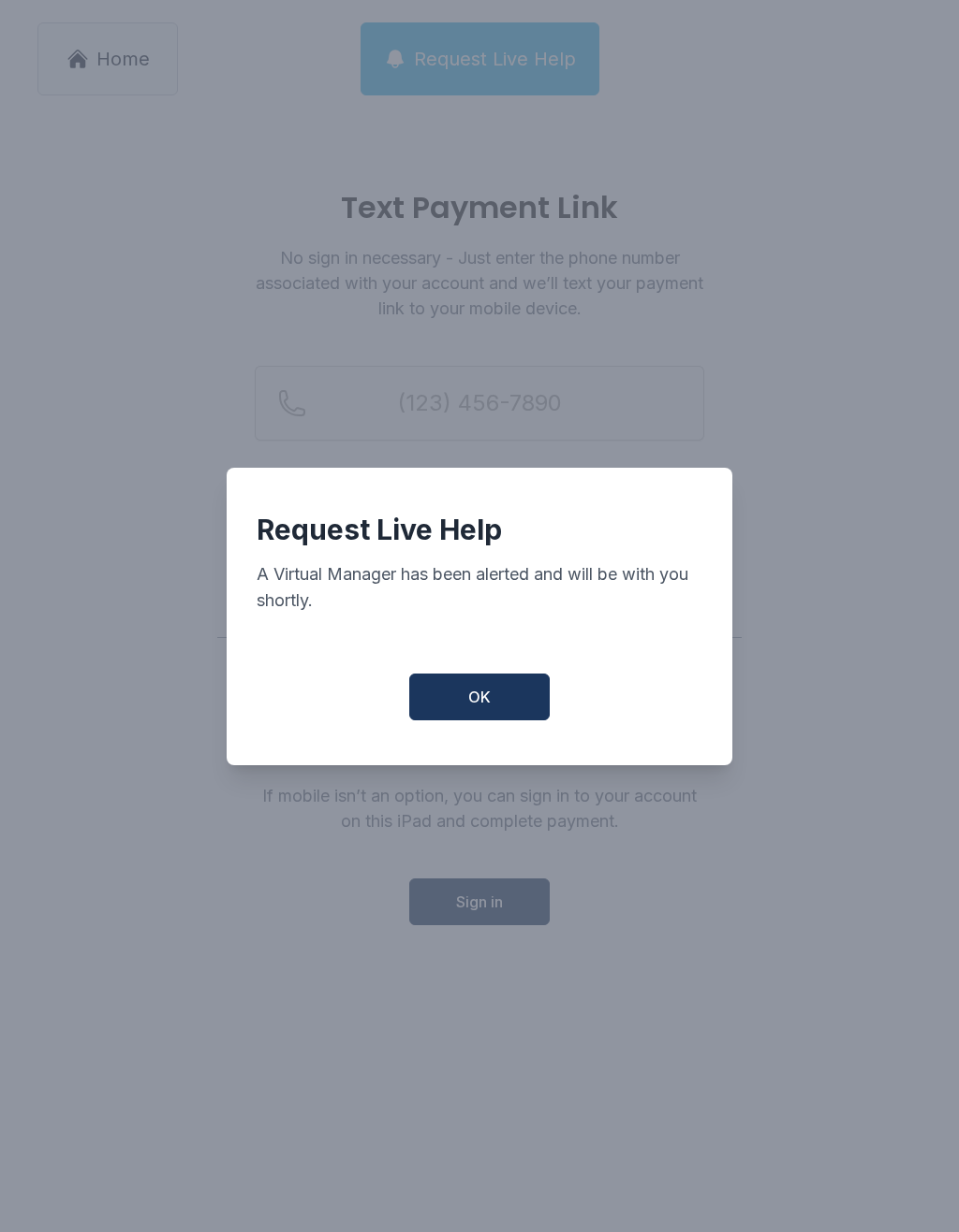
click at [501, 710] on button "OK" at bounding box center [480, 696] width 140 height 46
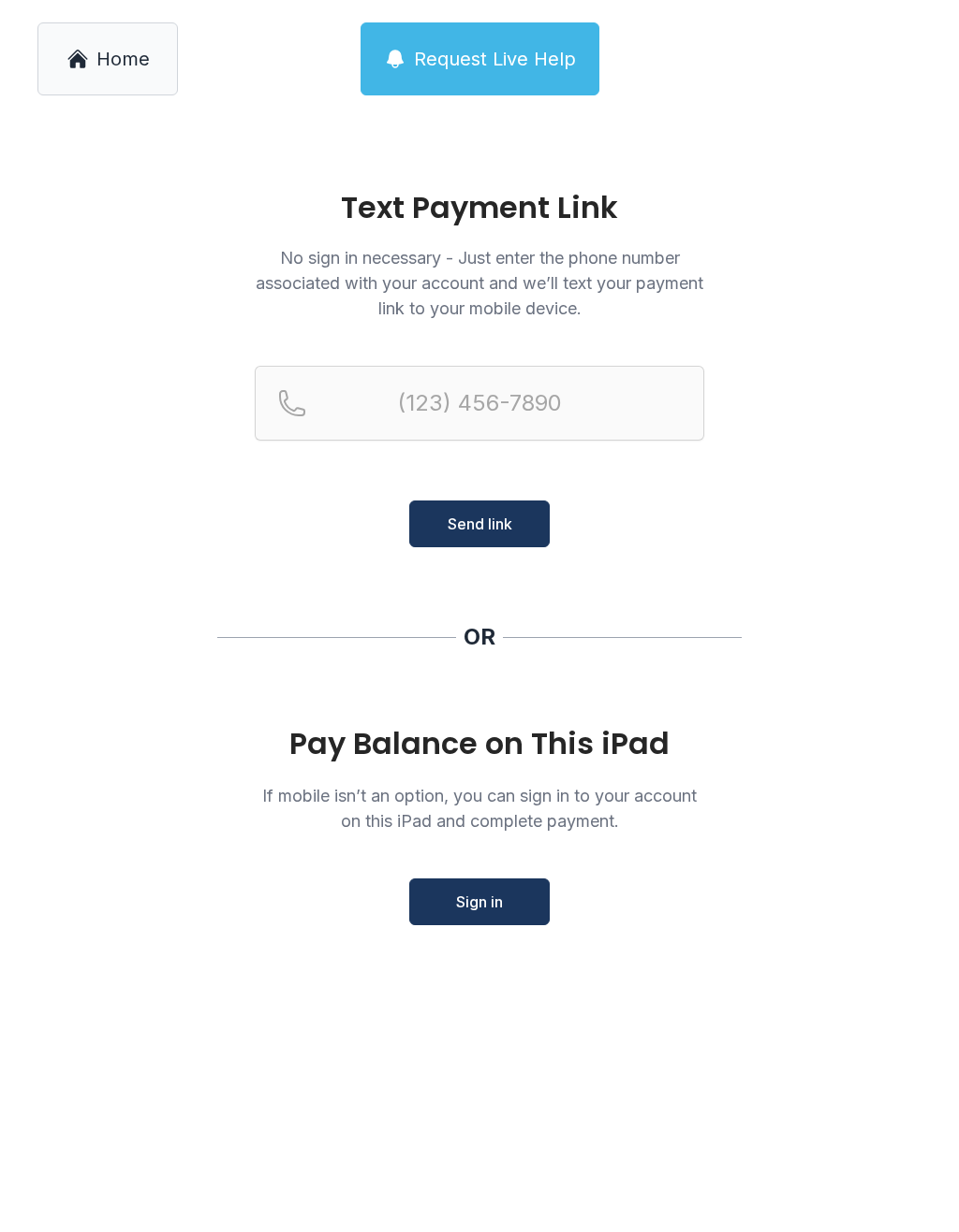
click at [115, 58] on span "Home" at bounding box center [123, 58] width 53 height 27
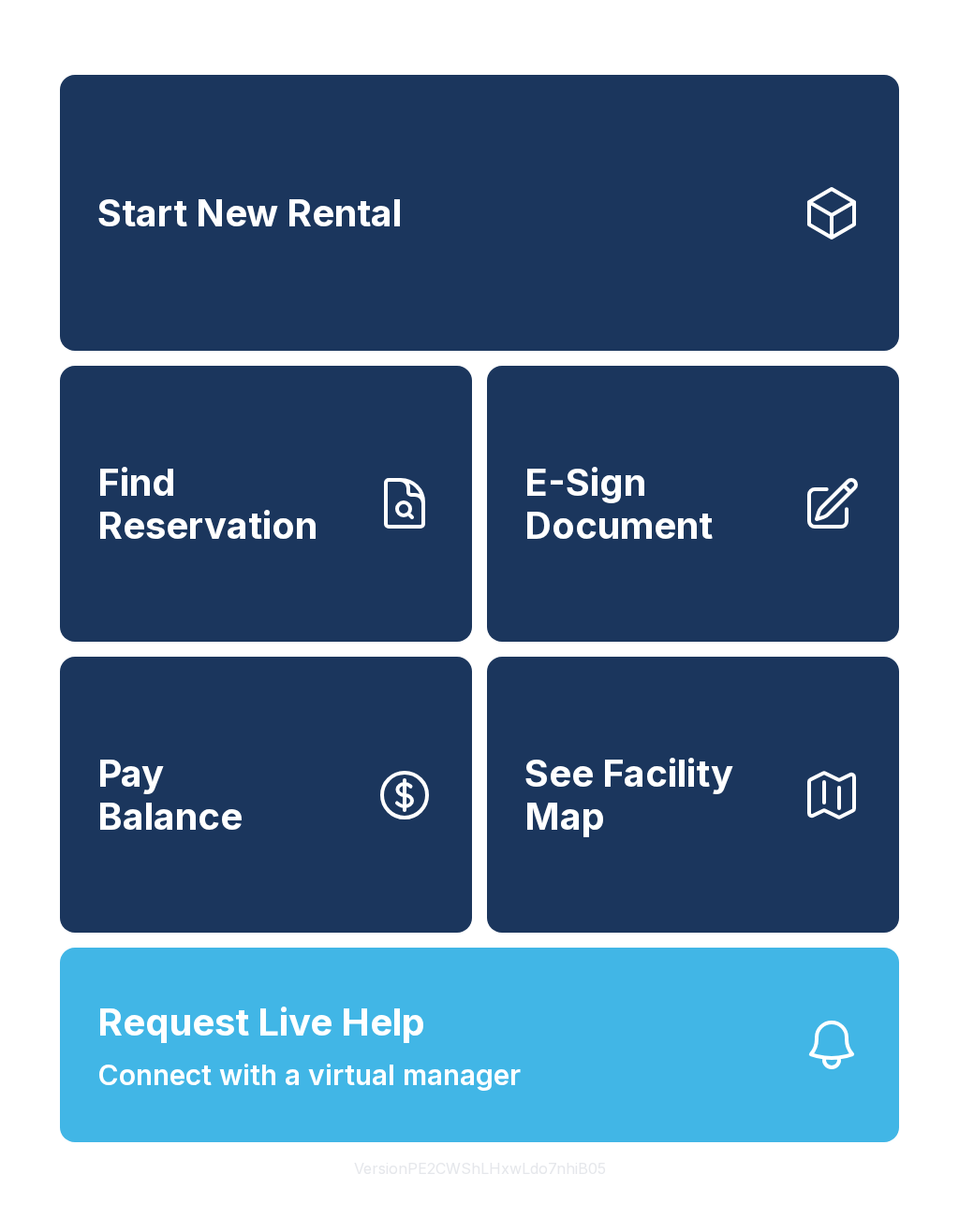
click at [826, 279] on link "Start New Rental" at bounding box center [480, 213] width 839 height 276
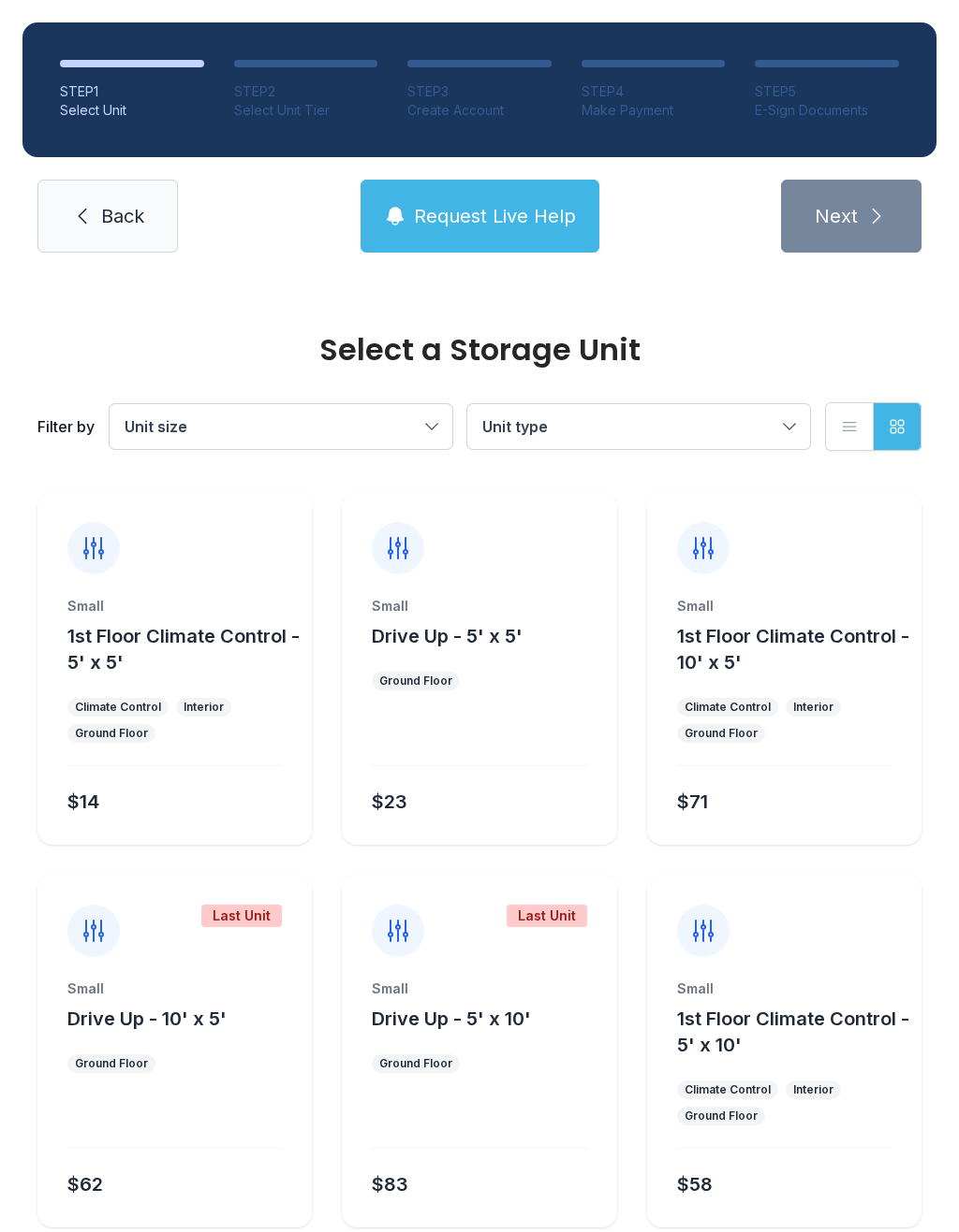
click at [108, 223] on span "Back" at bounding box center [122, 216] width 43 height 27
